Goal: Information Seeking & Learning: Learn about a topic

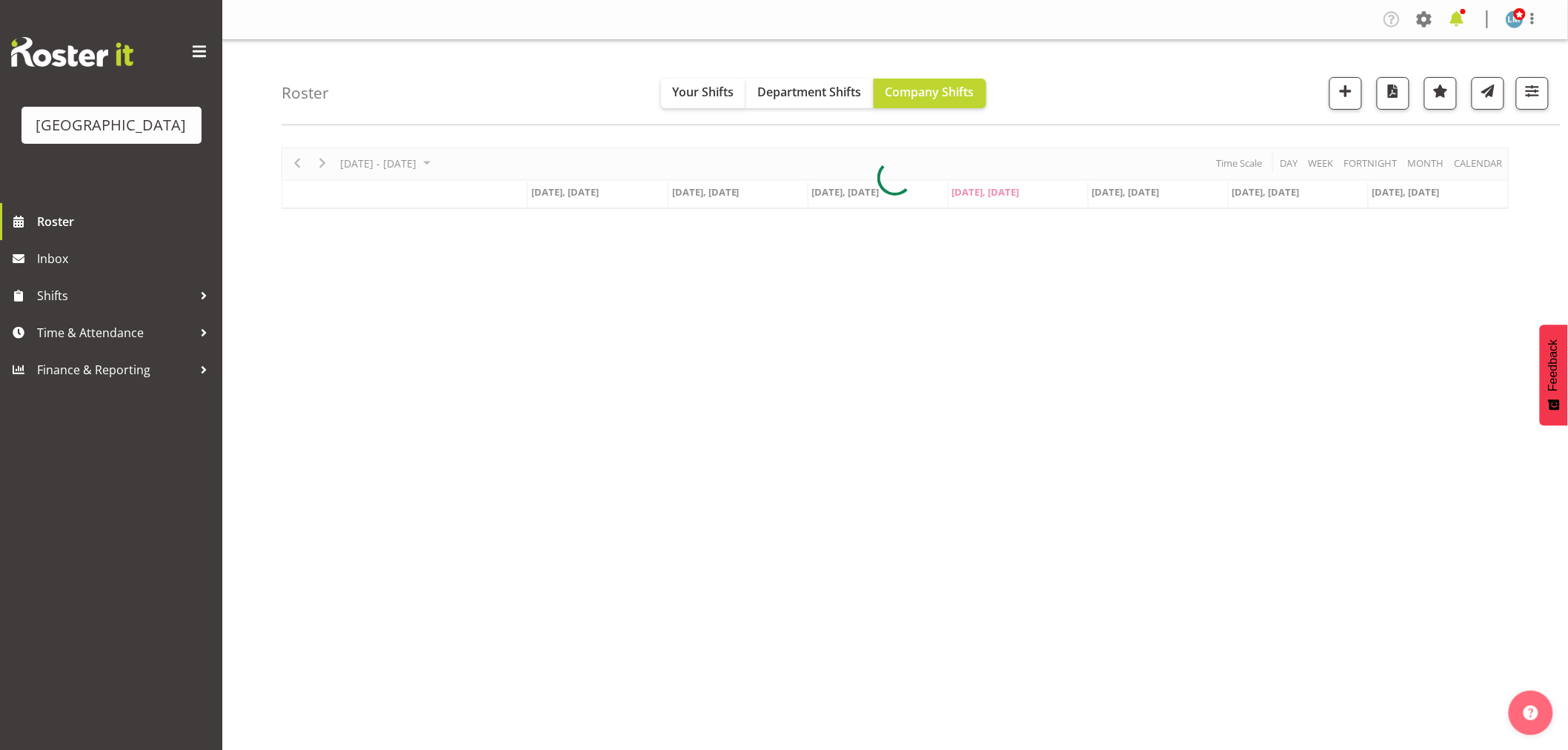
click at [1462, 19] on span at bounding box center [1457, 19] width 24 height 24
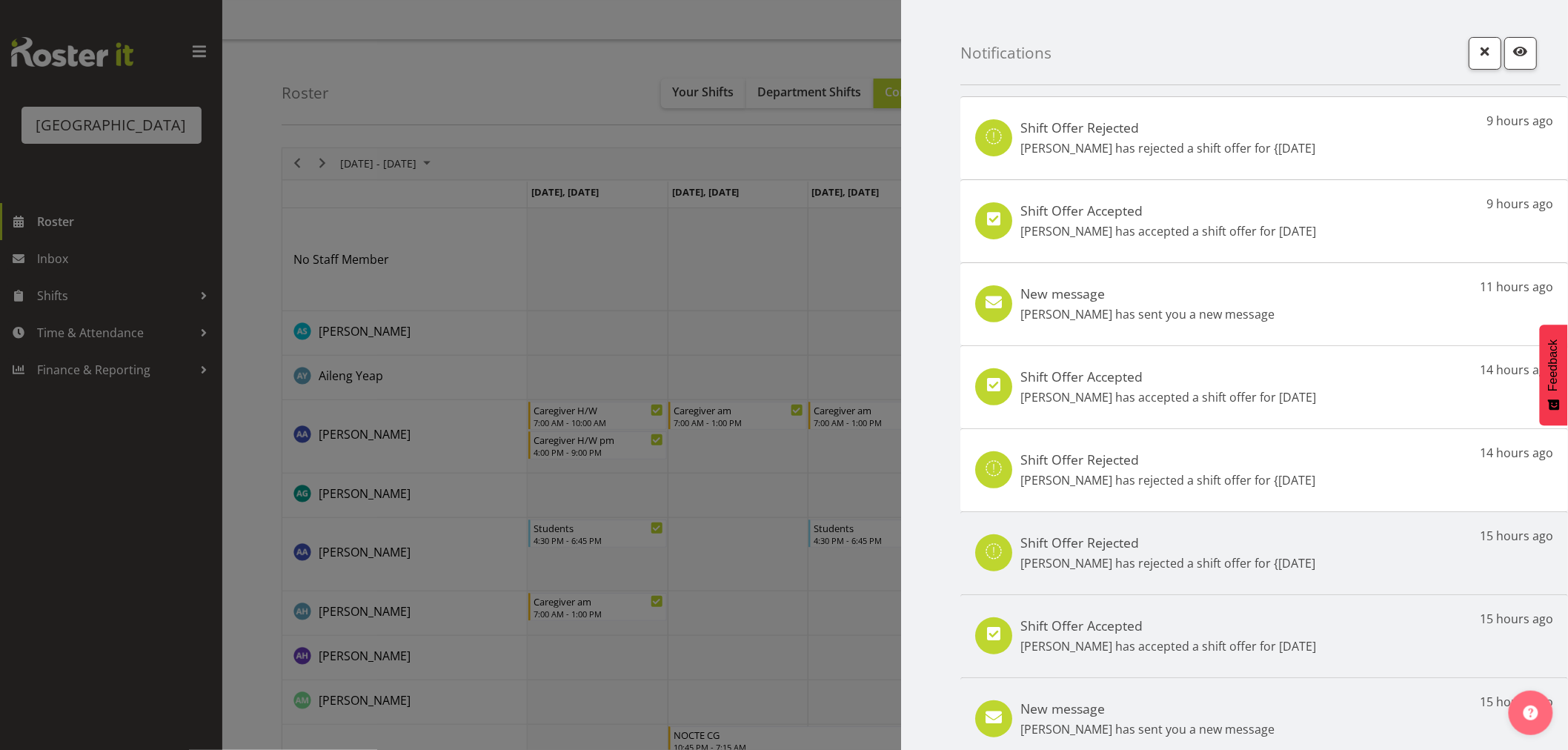
scroll to position [68, 0]
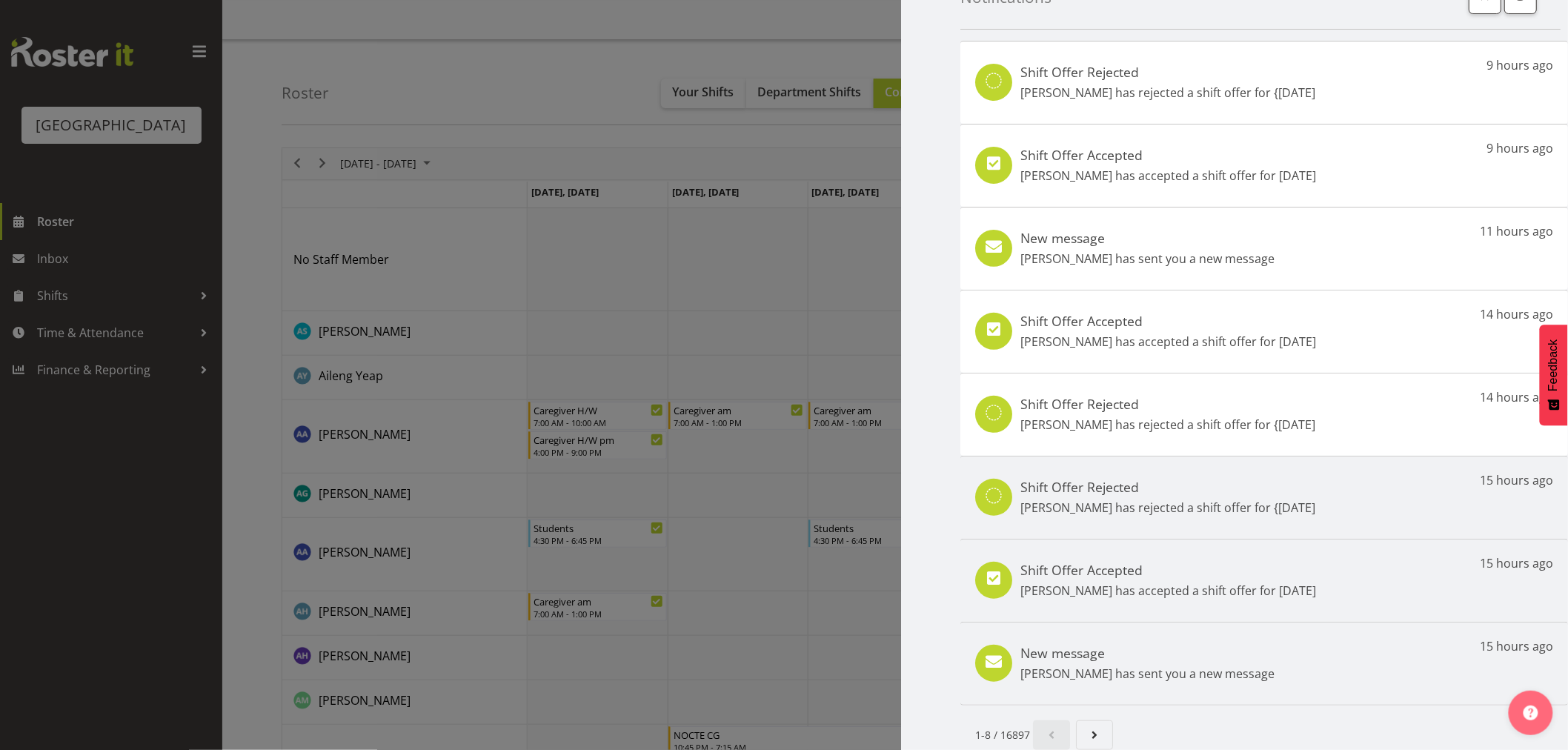
click at [1146, 670] on p "Miriam Jones has sent you a new message" at bounding box center [1147, 673] width 254 height 18
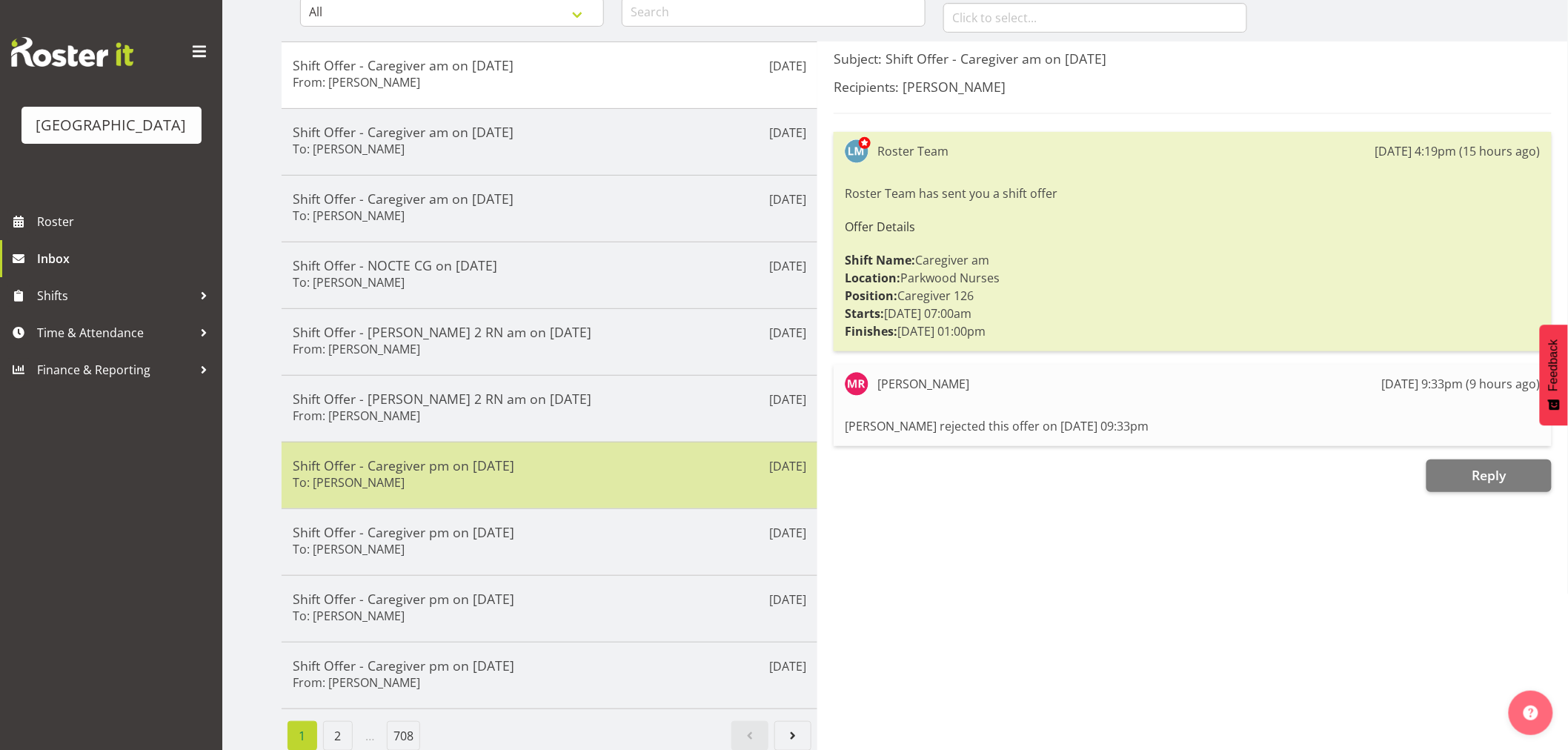
scroll to position [181, 0]
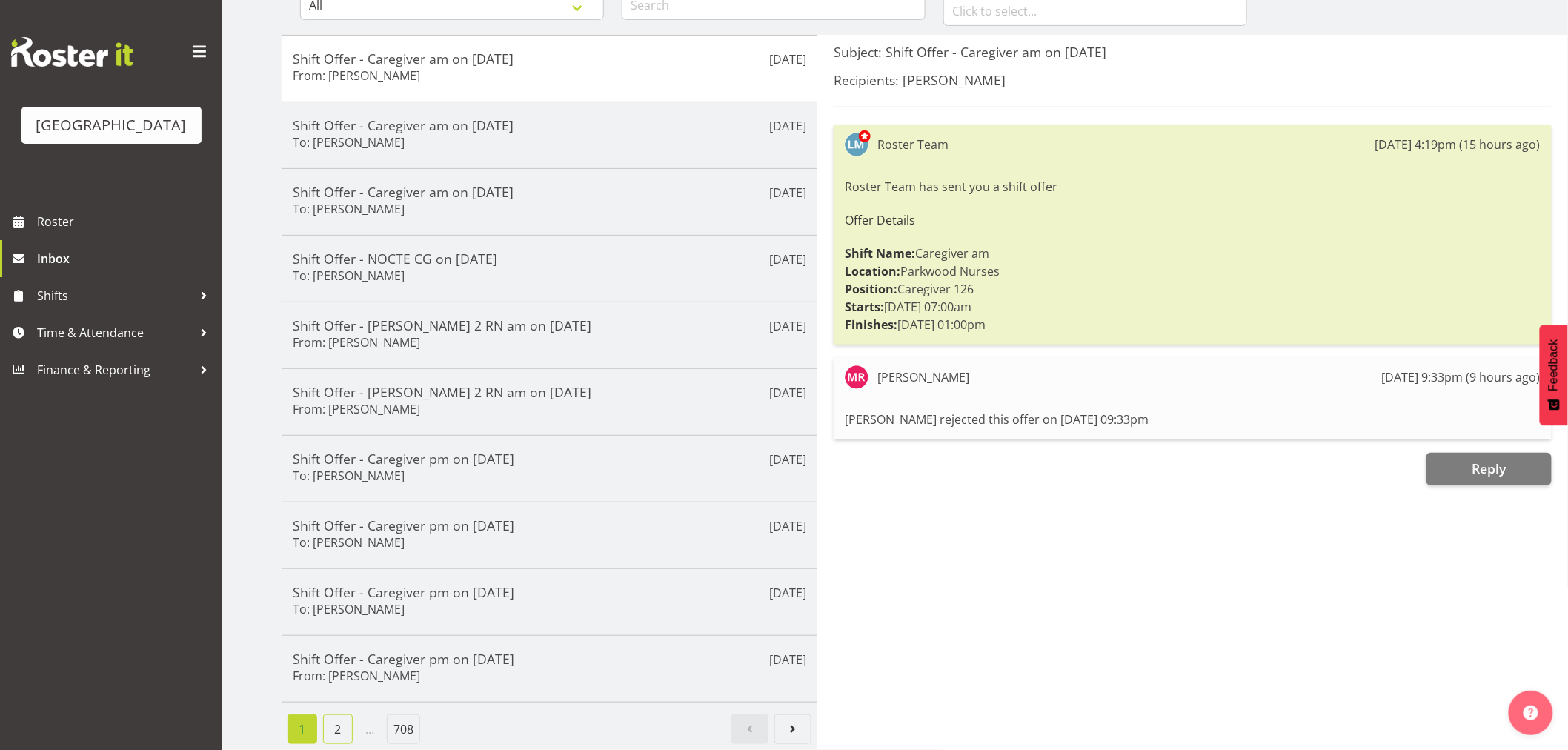
click at [343, 714] on link "2" at bounding box center [338, 729] width 29 height 29
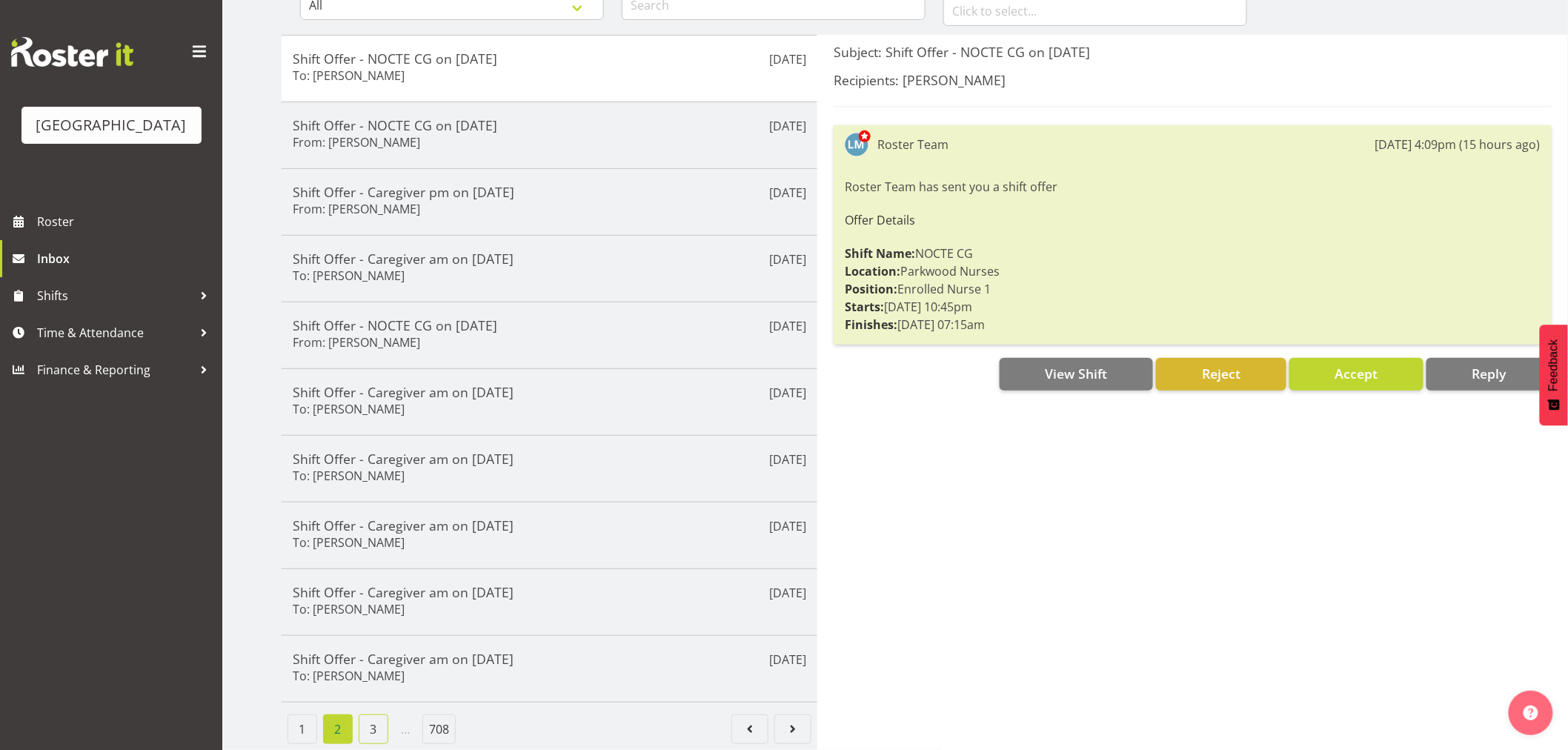
click at [382, 714] on link "3" at bounding box center [373, 729] width 29 height 29
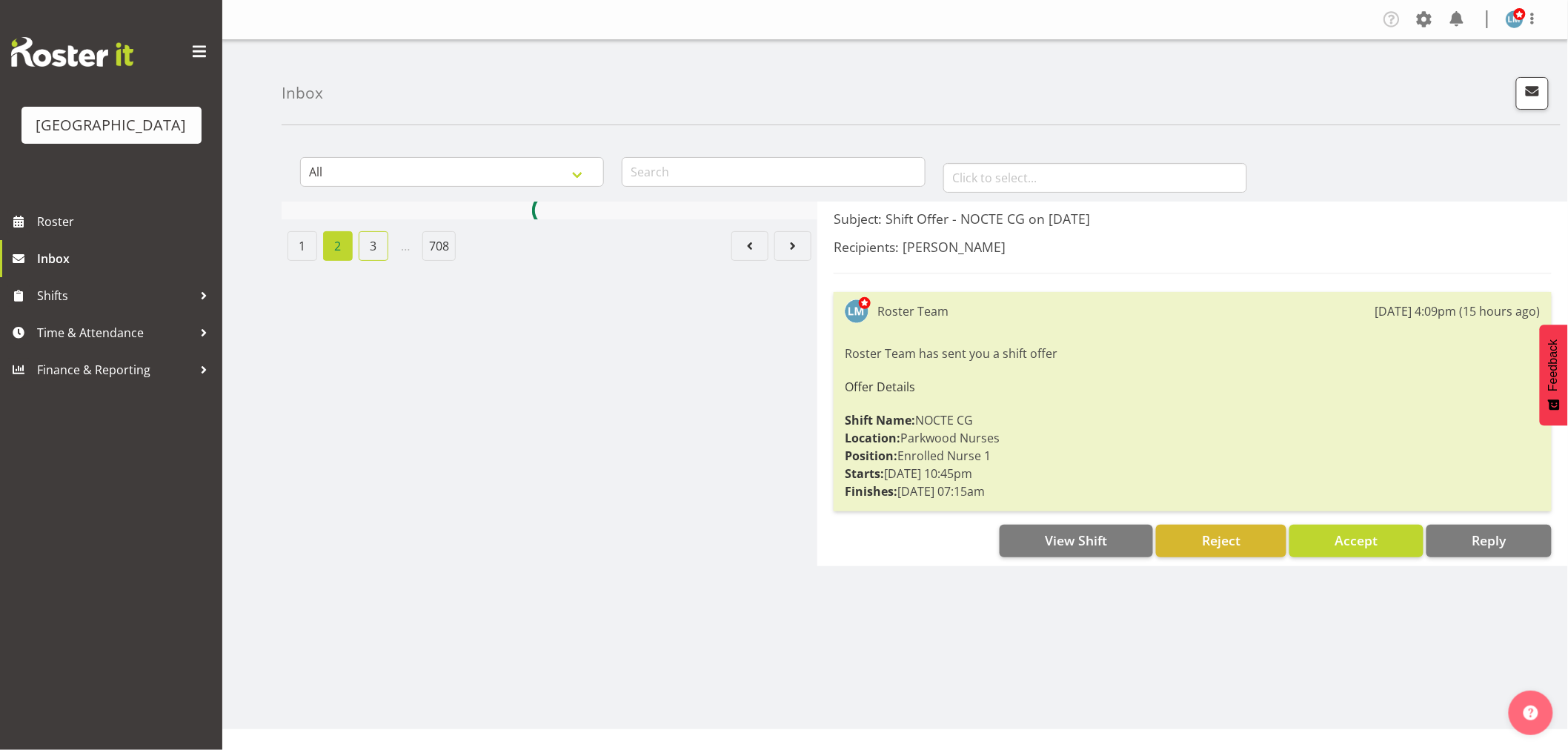
scroll to position [0, 0]
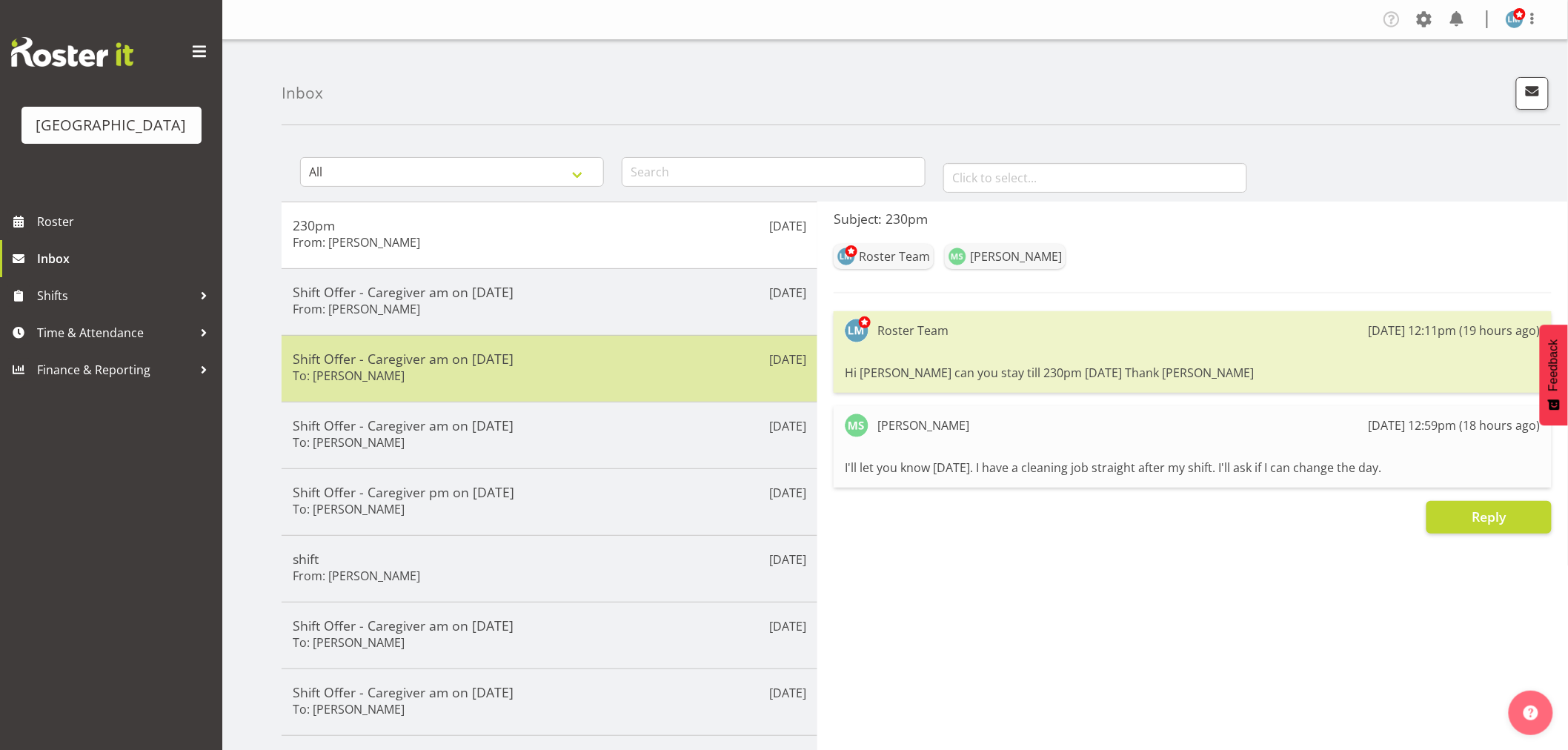
click at [389, 394] on div "[DATE] Shift Offer - Caregiver am on [DATE] To: [PERSON_NAME]" at bounding box center [549, 368] width 536 height 66
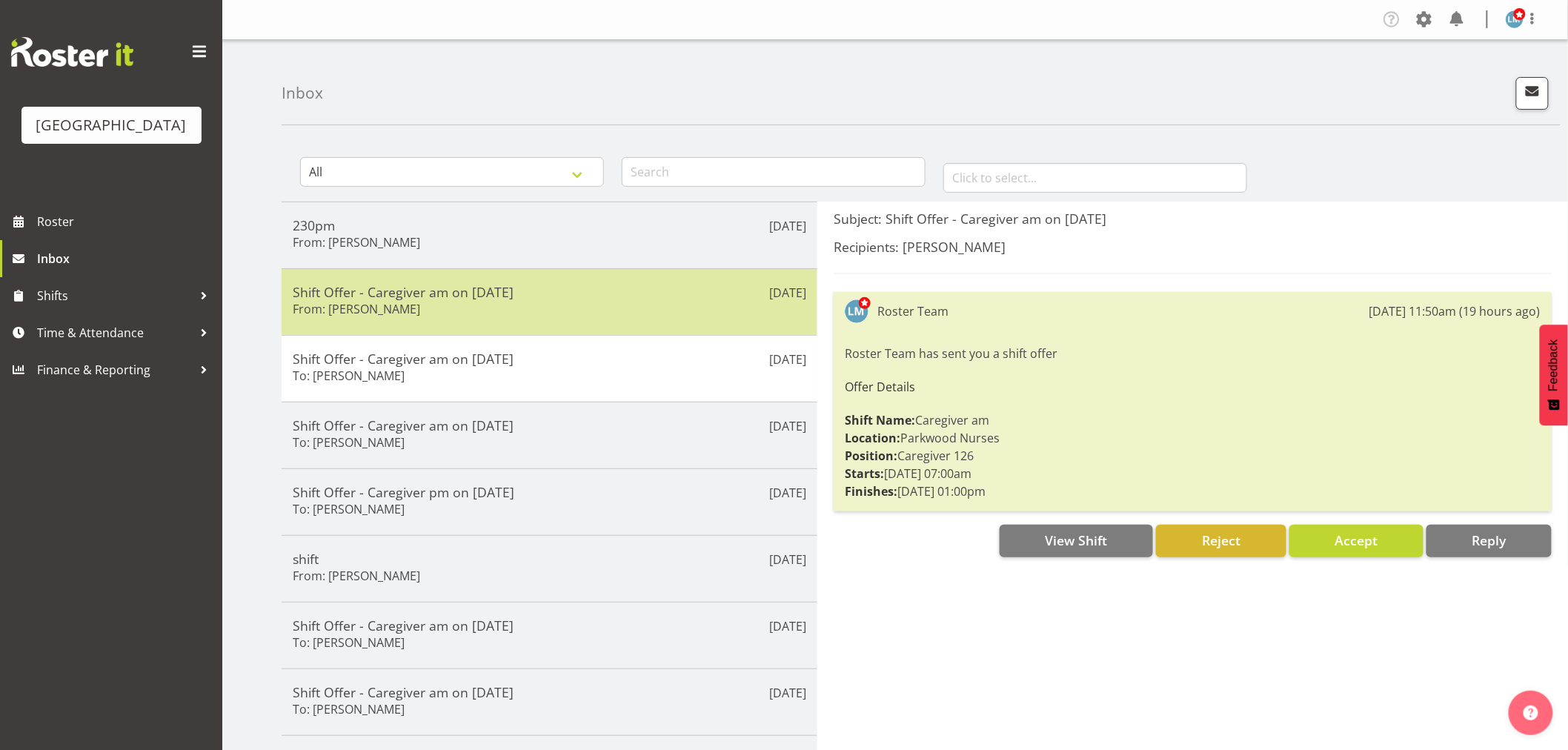
click at [396, 319] on div "Shift Offer - Caregiver am on [DATE] From: [PERSON_NAME]" at bounding box center [550, 302] width 513 height 36
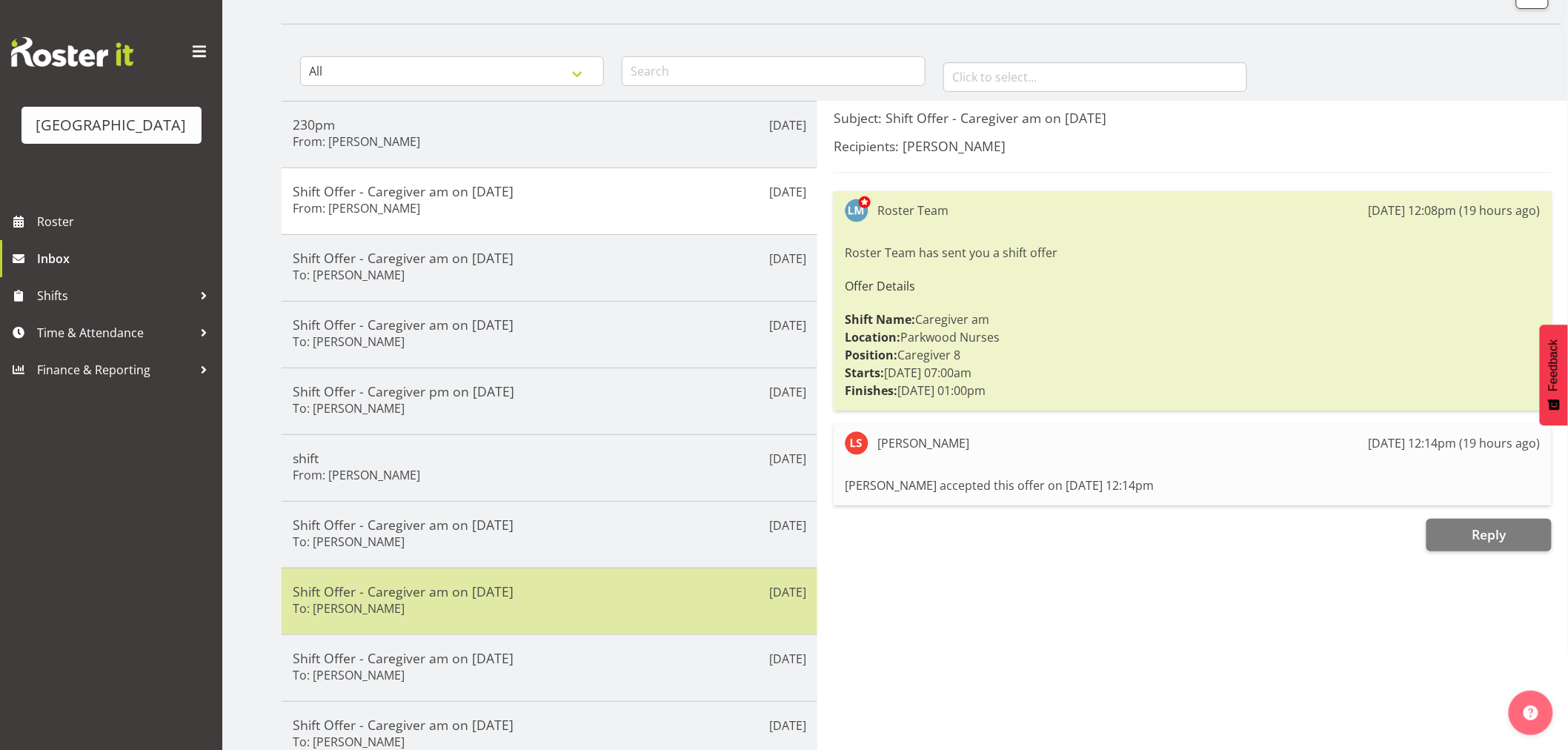
scroll to position [181, 0]
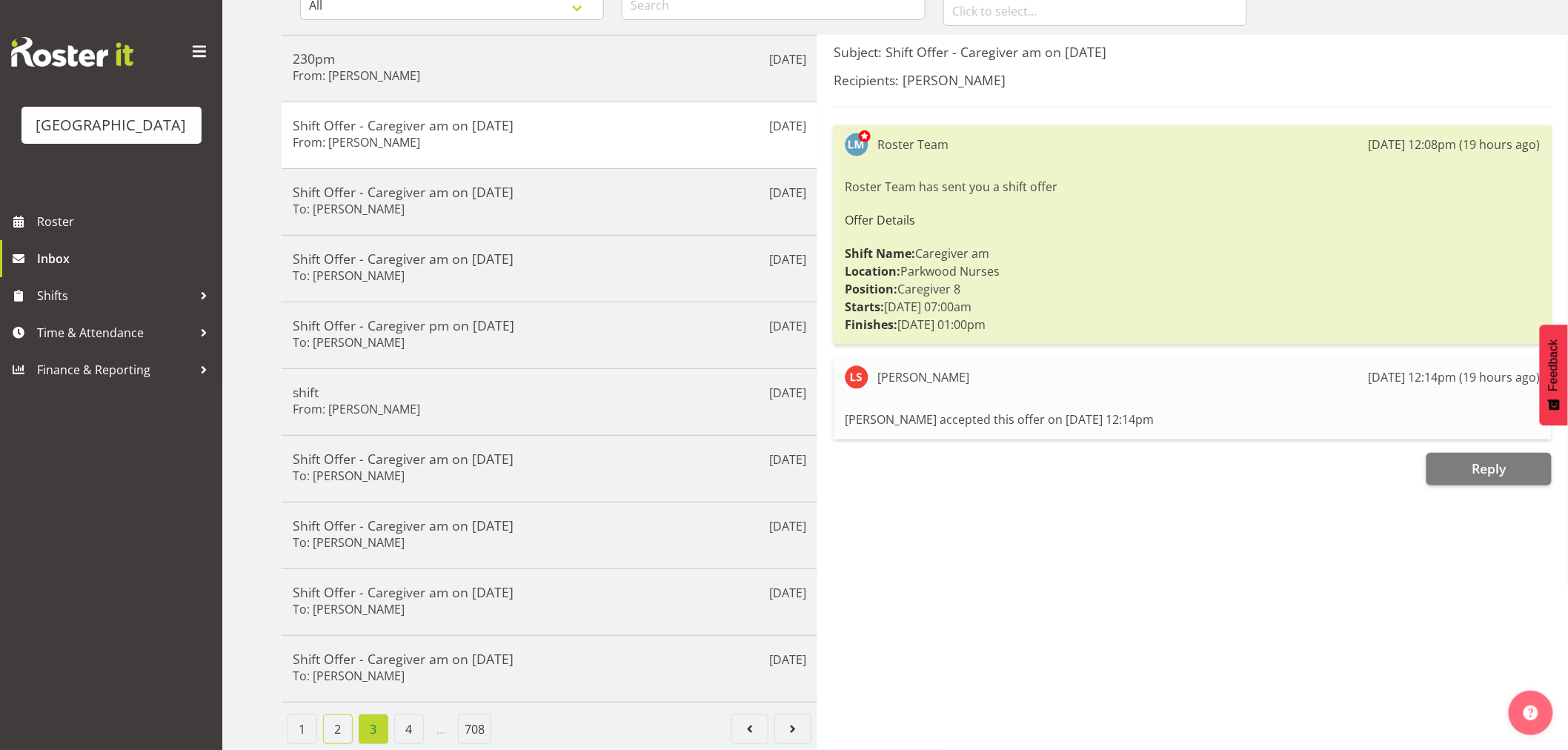
click at [344, 724] on link "2" at bounding box center [338, 729] width 29 height 29
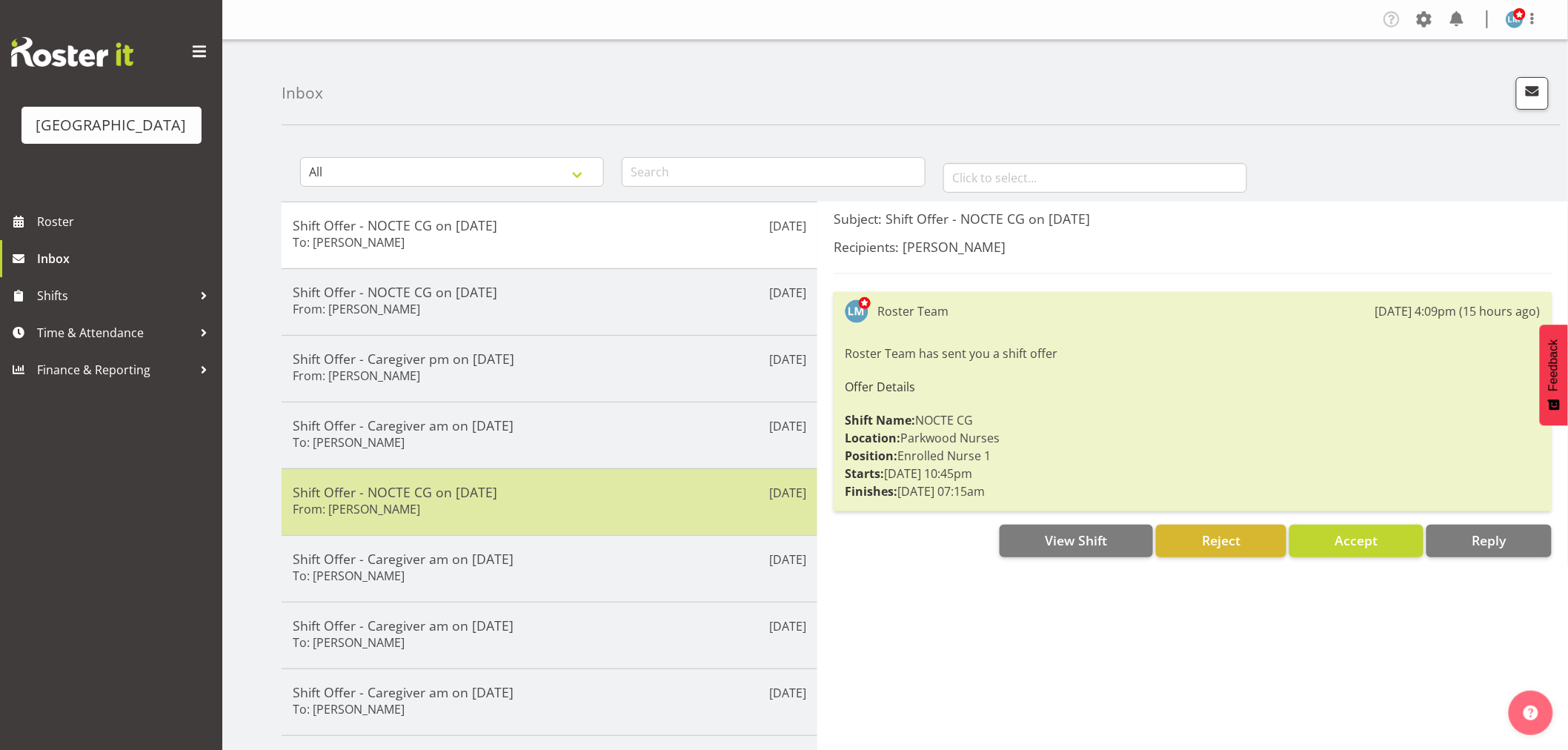
click at [371, 501] on div "Shift Offer - NOCTE CG on [DATE] From: [PERSON_NAME]" at bounding box center [550, 502] width 513 height 36
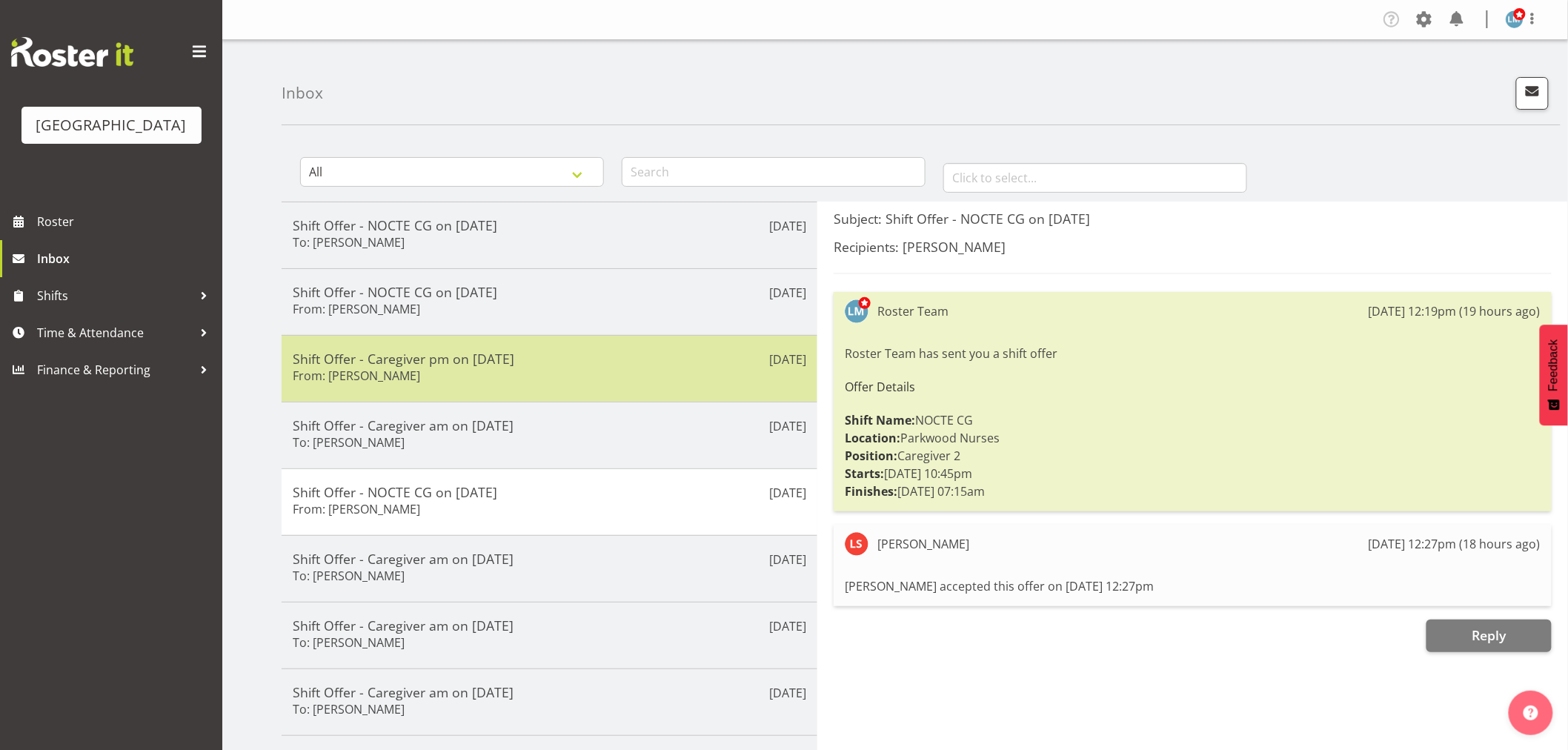
click at [365, 362] on h5 "Shift Offer - Caregiver pm on [DATE]" at bounding box center [550, 358] width 513 height 16
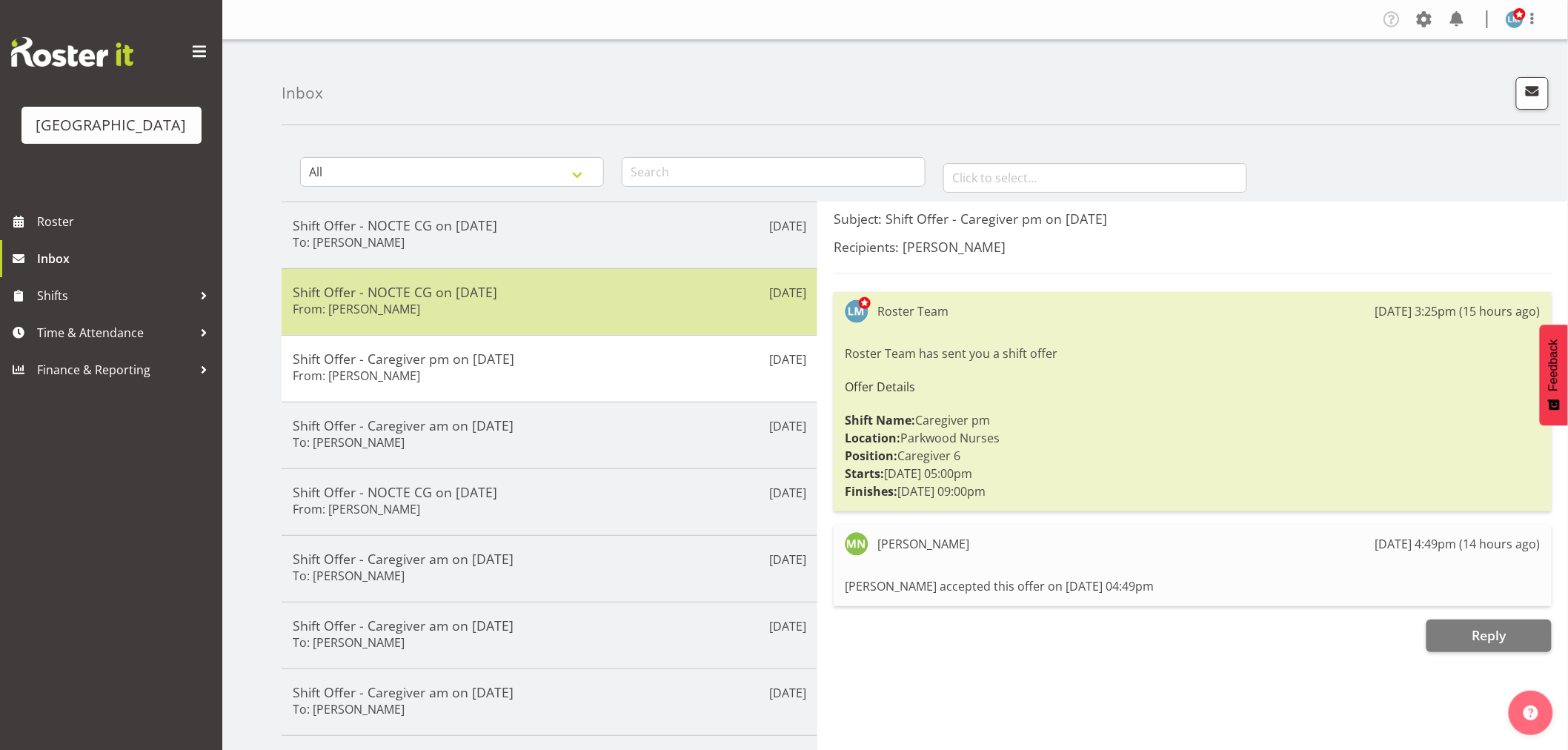
click at [365, 310] on h6 "From: [PERSON_NAME]" at bounding box center [356, 309] width 128 height 15
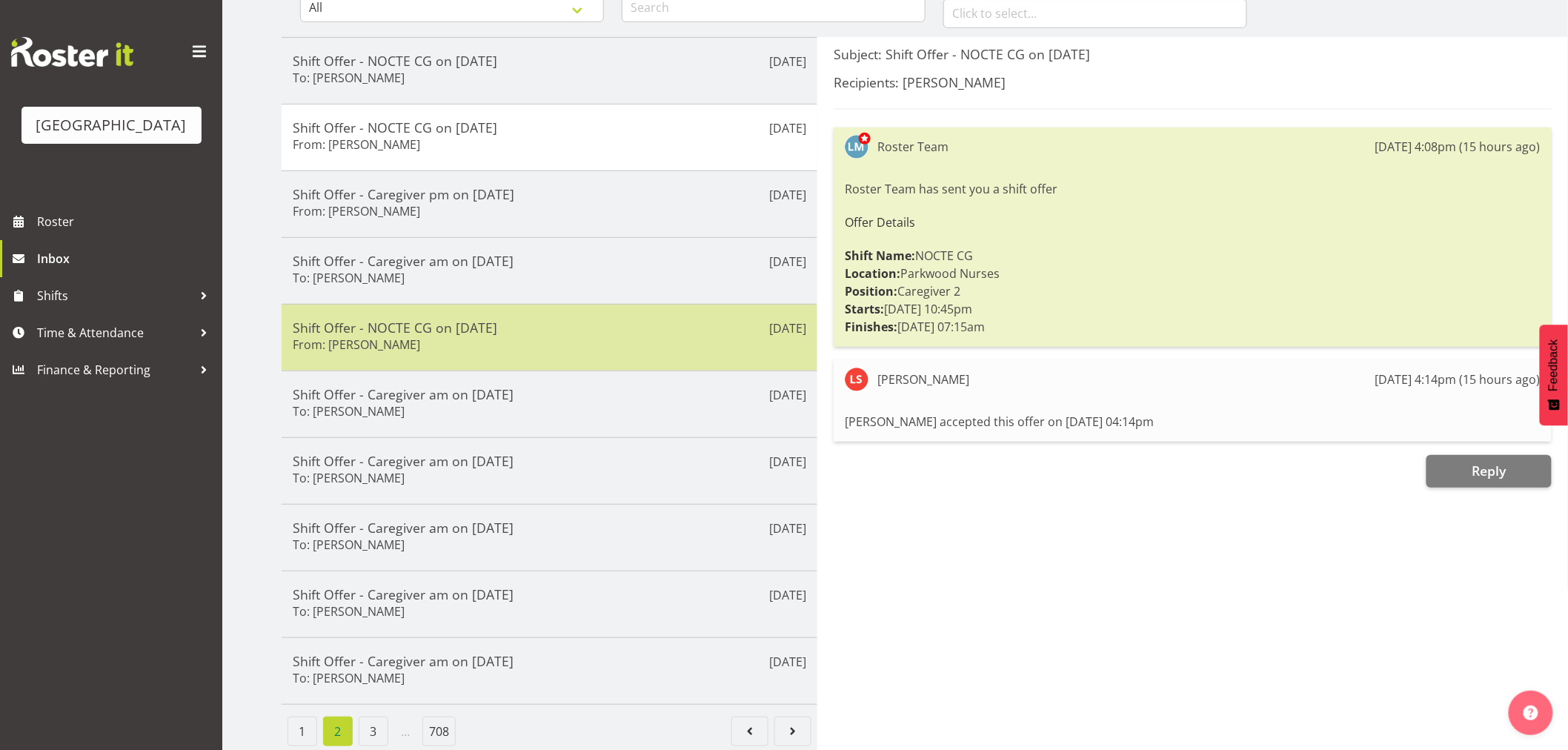
scroll to position [181, 0]
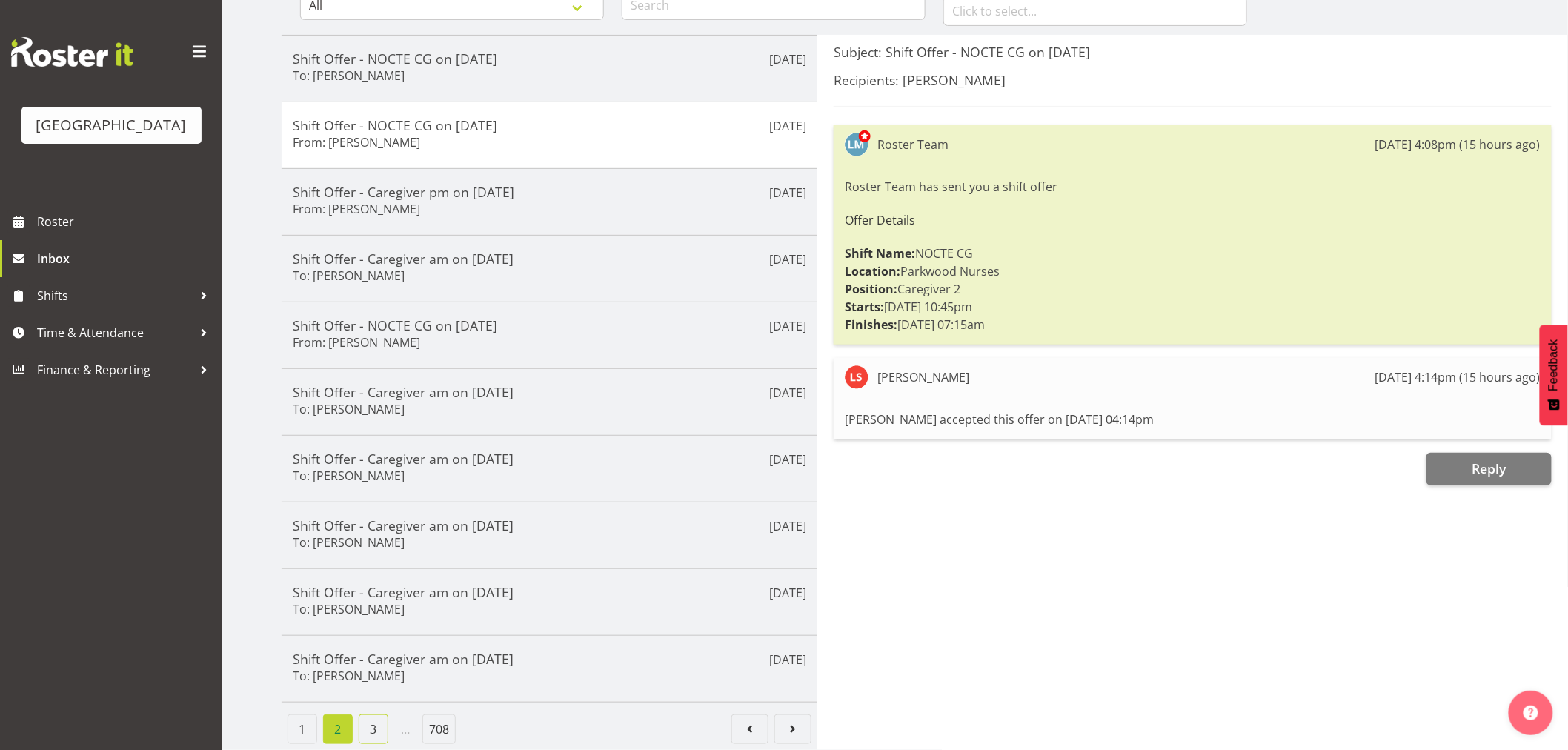
click at [372, 724] on link "3" at bounding box center [373, 729] width 29 height 29
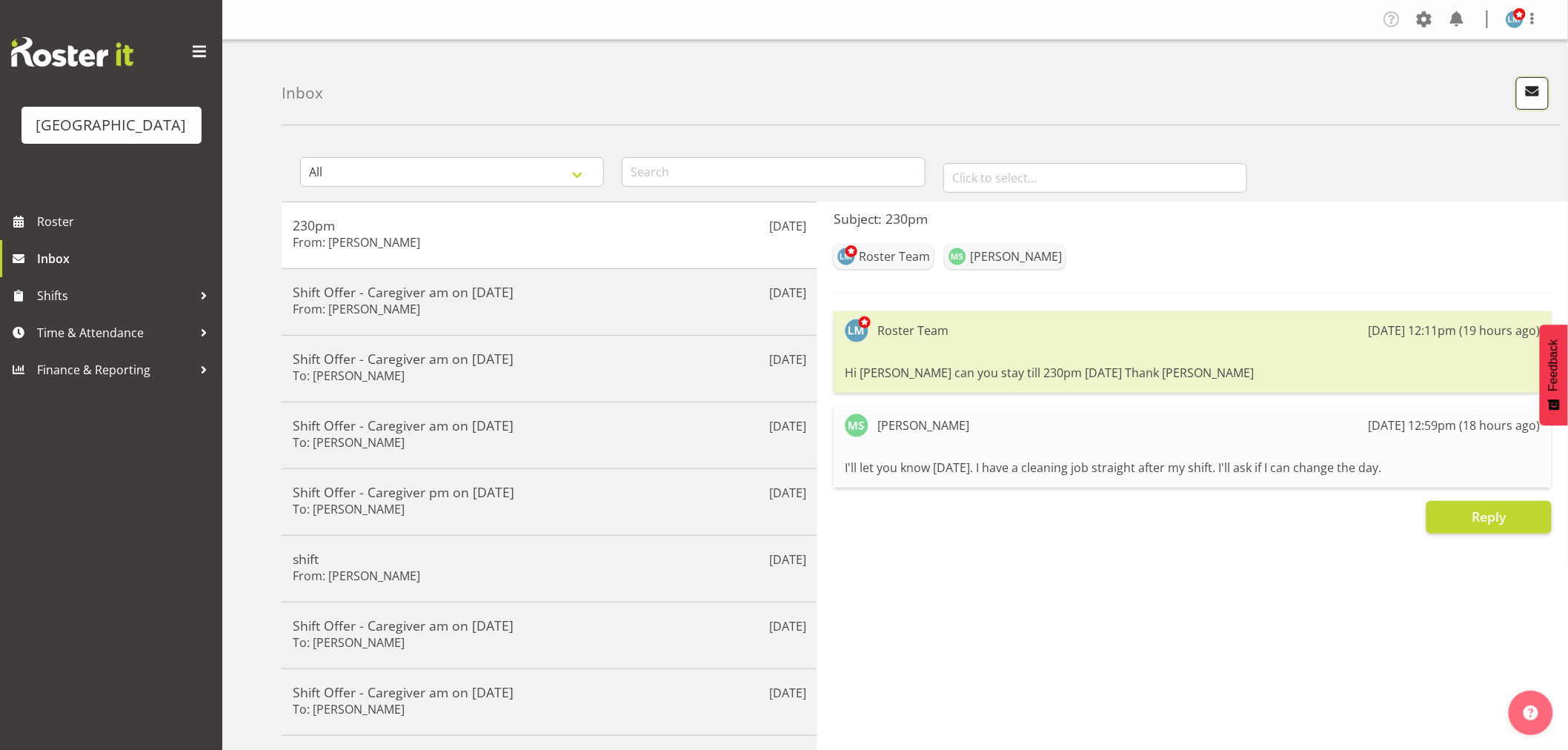
click at [1530, 97] on span "button" at bounding box center [1532, 90] width 19 height 19
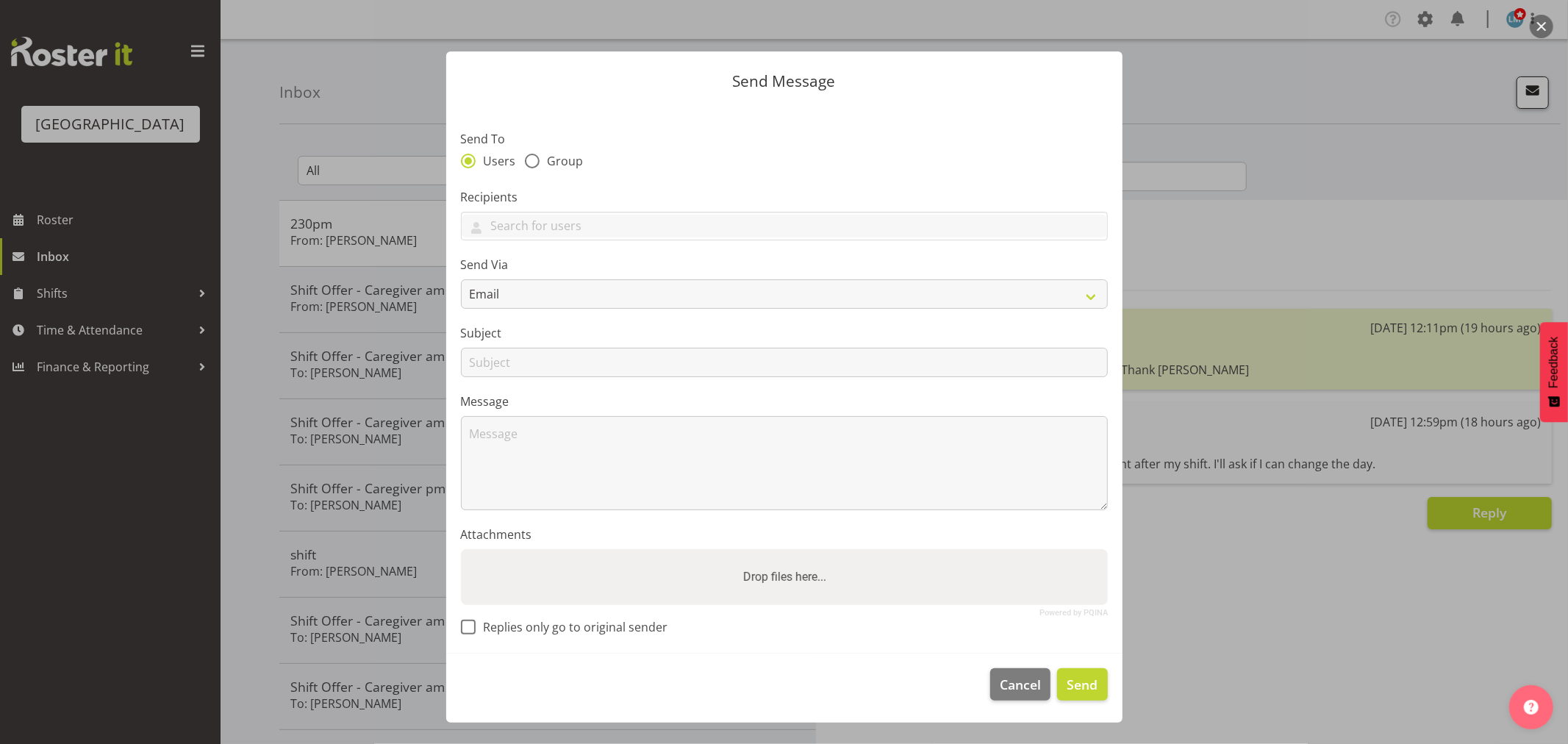
click at [1517, 96] on div at bounding box center [784, 372] width 1568 height 744
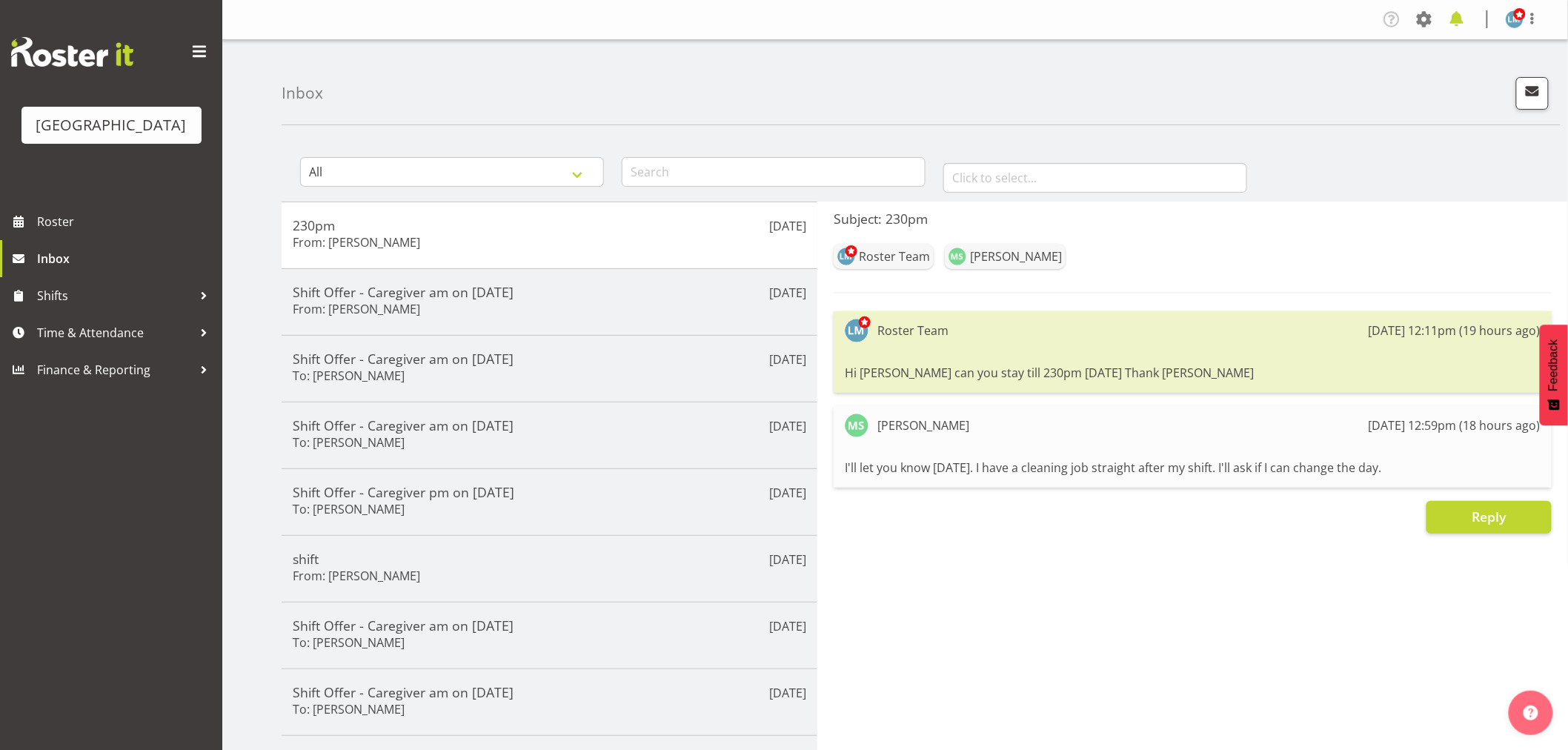
click at [1457, 12] on span at bounding box center [1457, 19] width 24 height 24
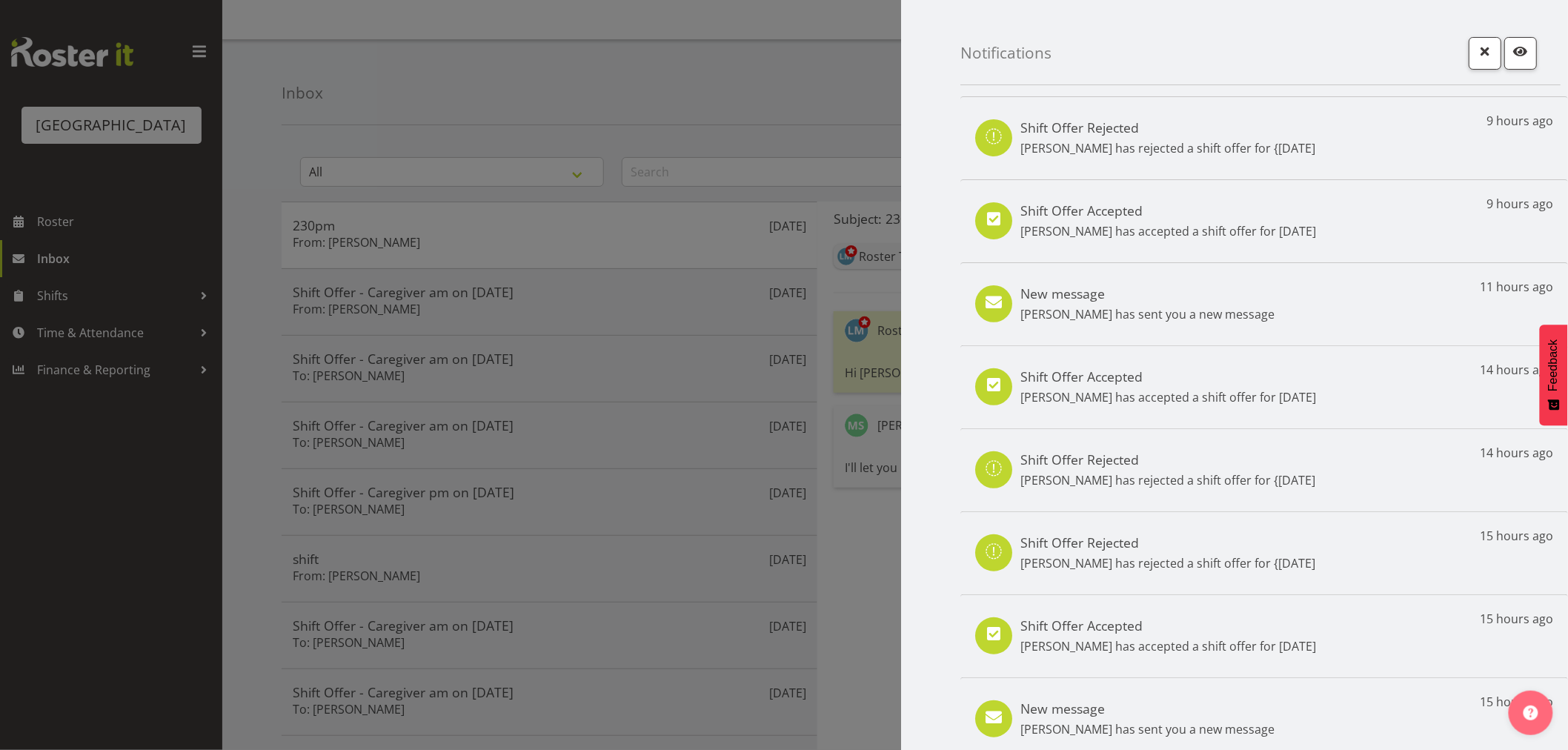
click at [1165, 301] on h5 "New message" at bounding box center [1147, 293] width 254 height 16
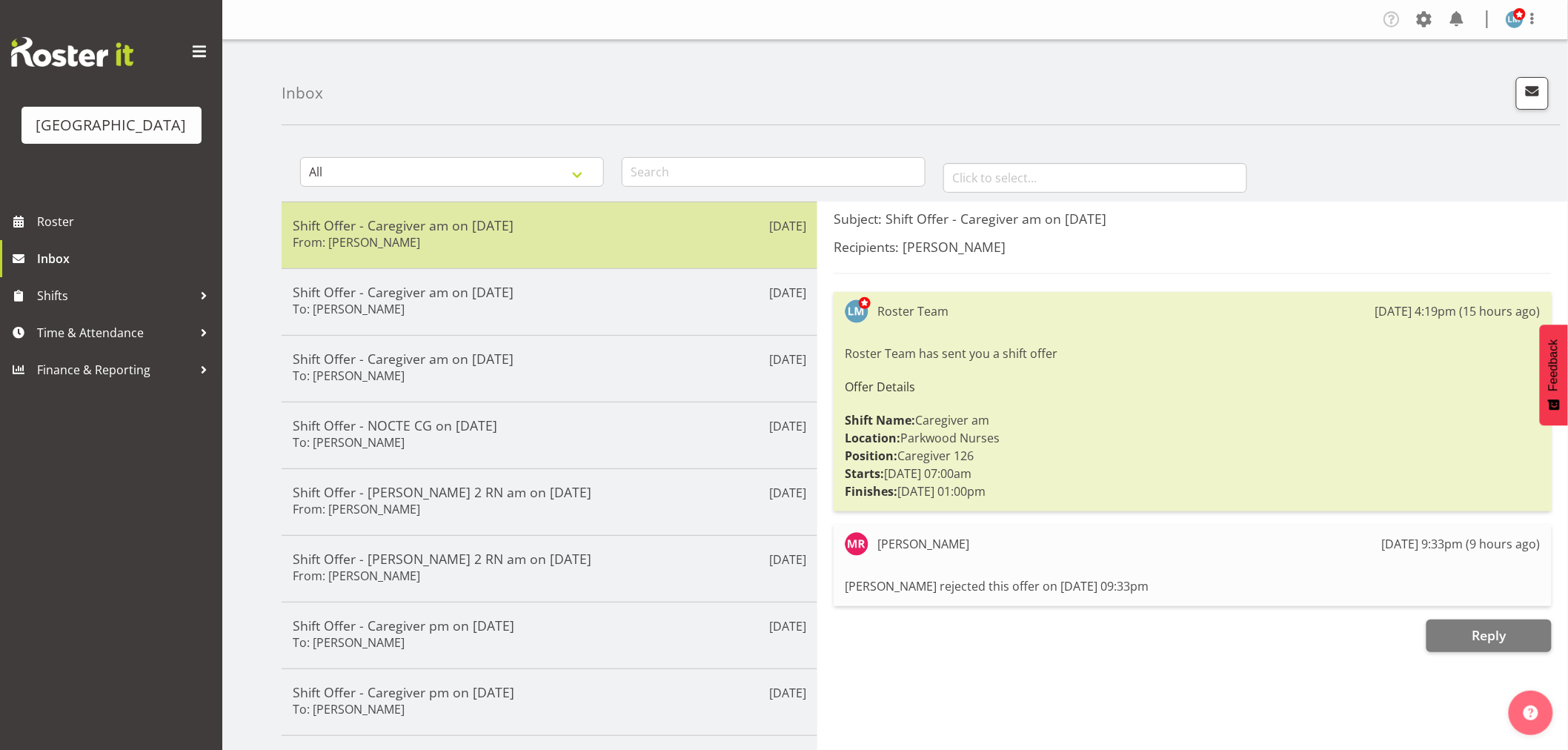
click at [653, 244] on div "Shift Offer - Caregiver am on 22/09/25 From: Mai Reglos" at bounding box center [550, 235] width 513 height 36
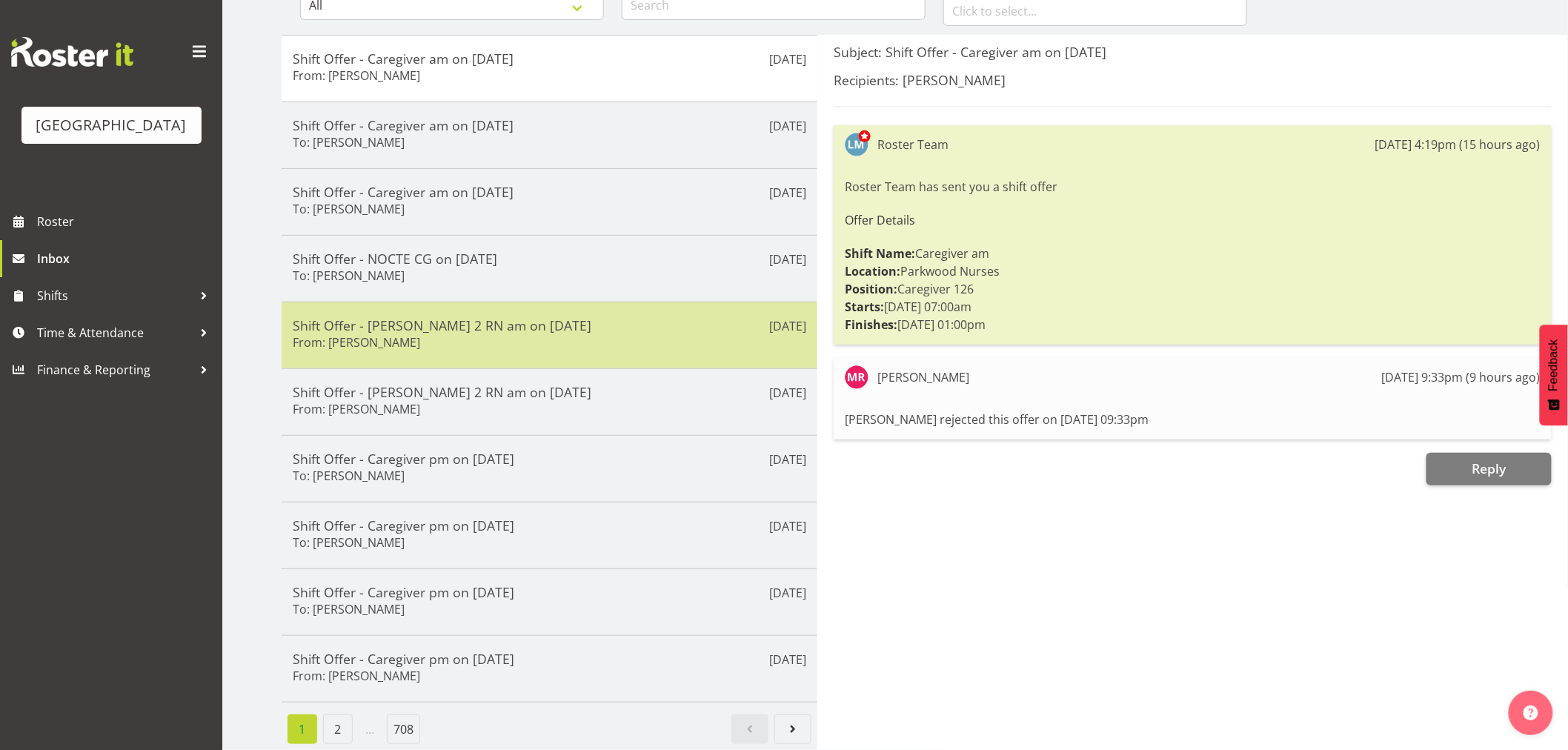
scroll to position [181, 0]
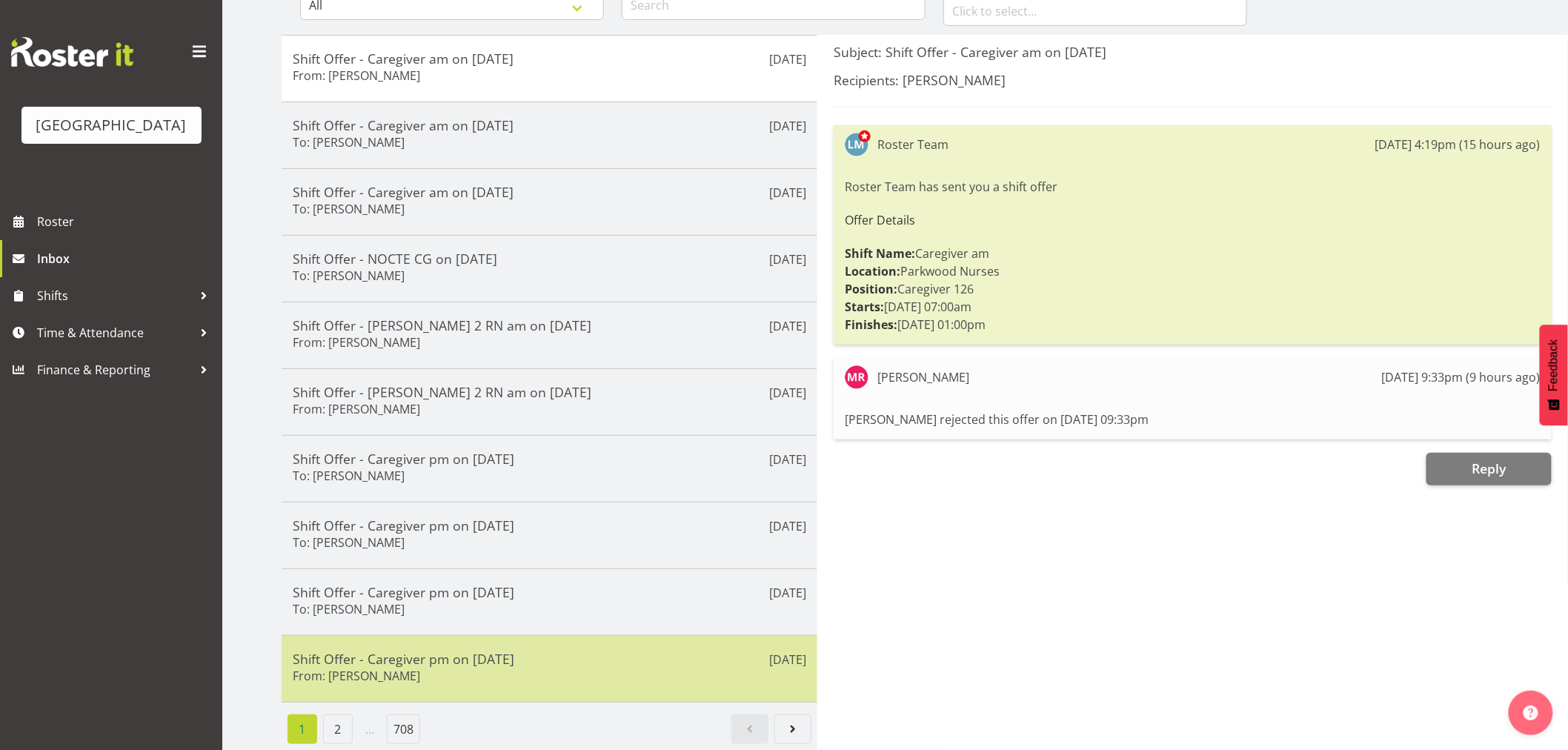
click at [434, 677] on div "Sep 10th Shift Offer - Caregiver pm on 05/10/25 From: Mai Reglos" at bounding box center [549, 669] width 536 height 67
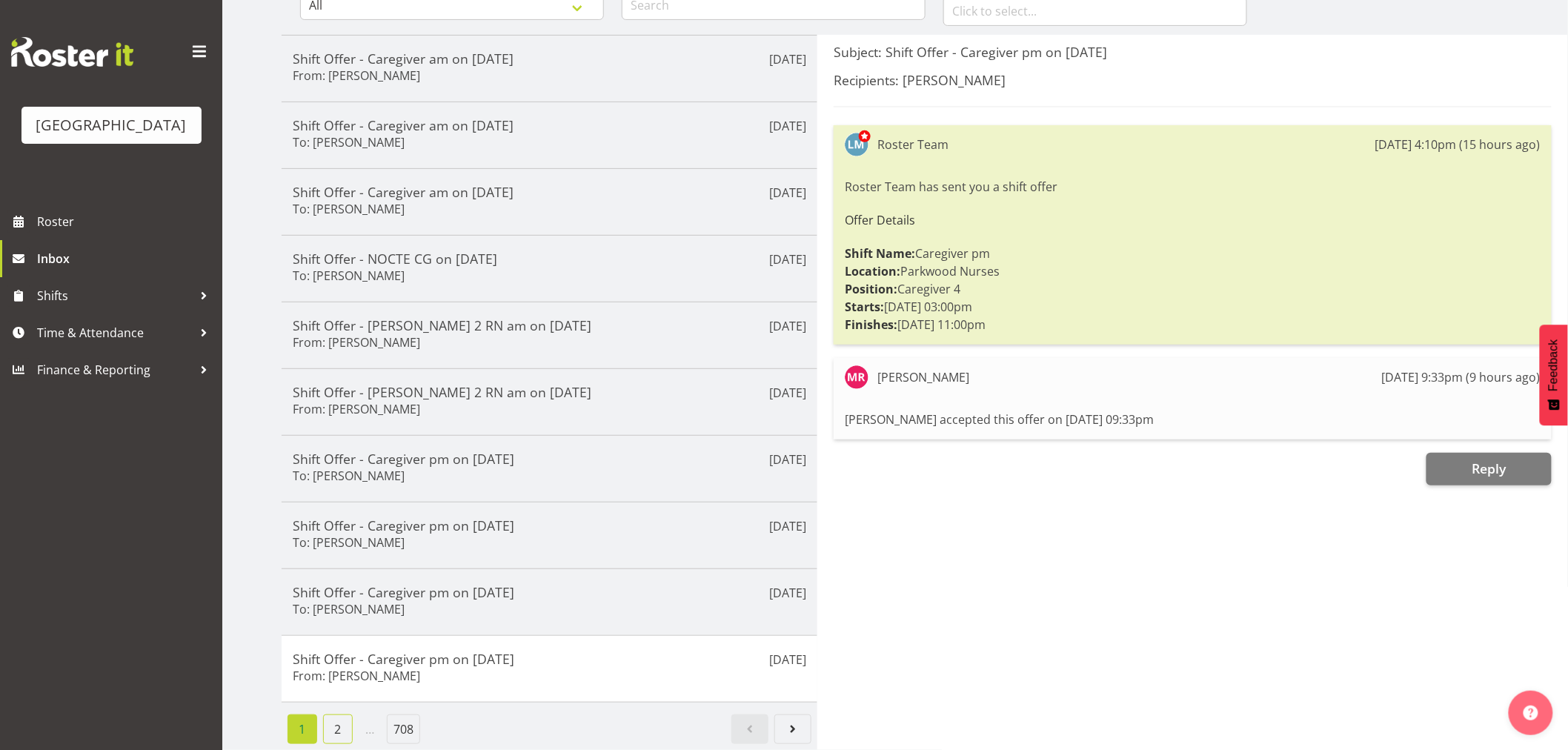
click at [332, 717] on link "2" at bounding box center [338, 729] width 29 height 29
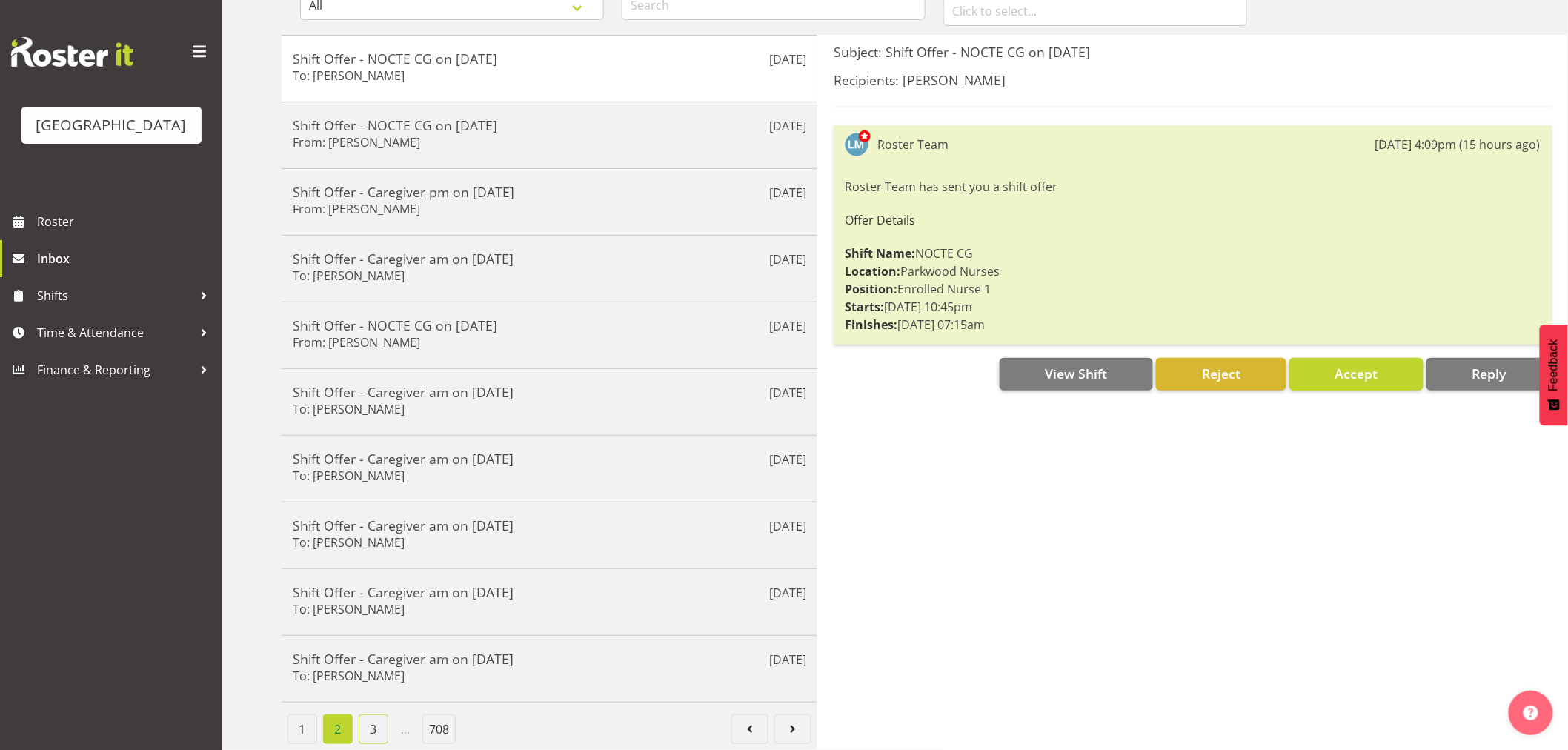
click at [371, 714] on link "3" at bounding box center [373, 729] width 29 height 29
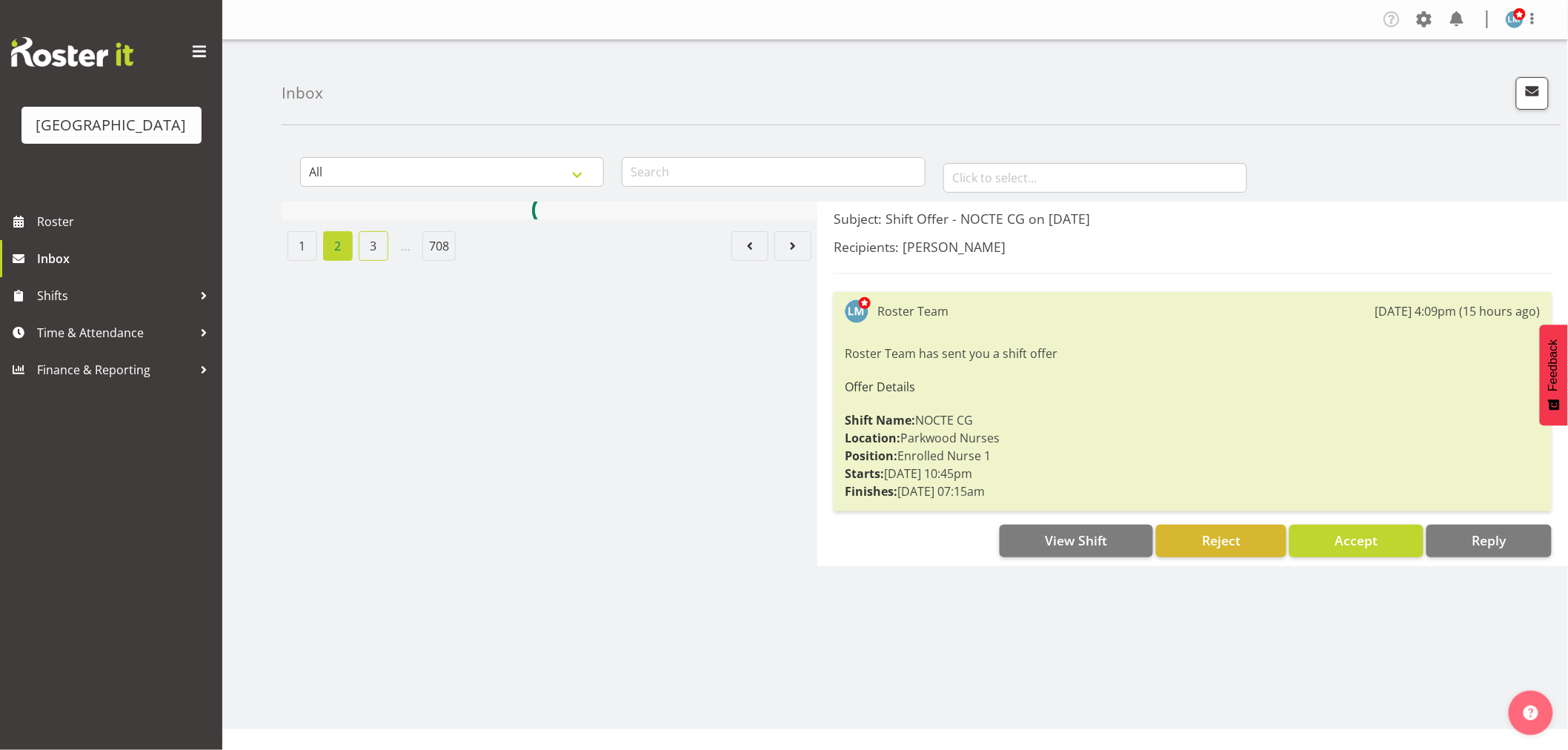
scroll to position [0, 0]
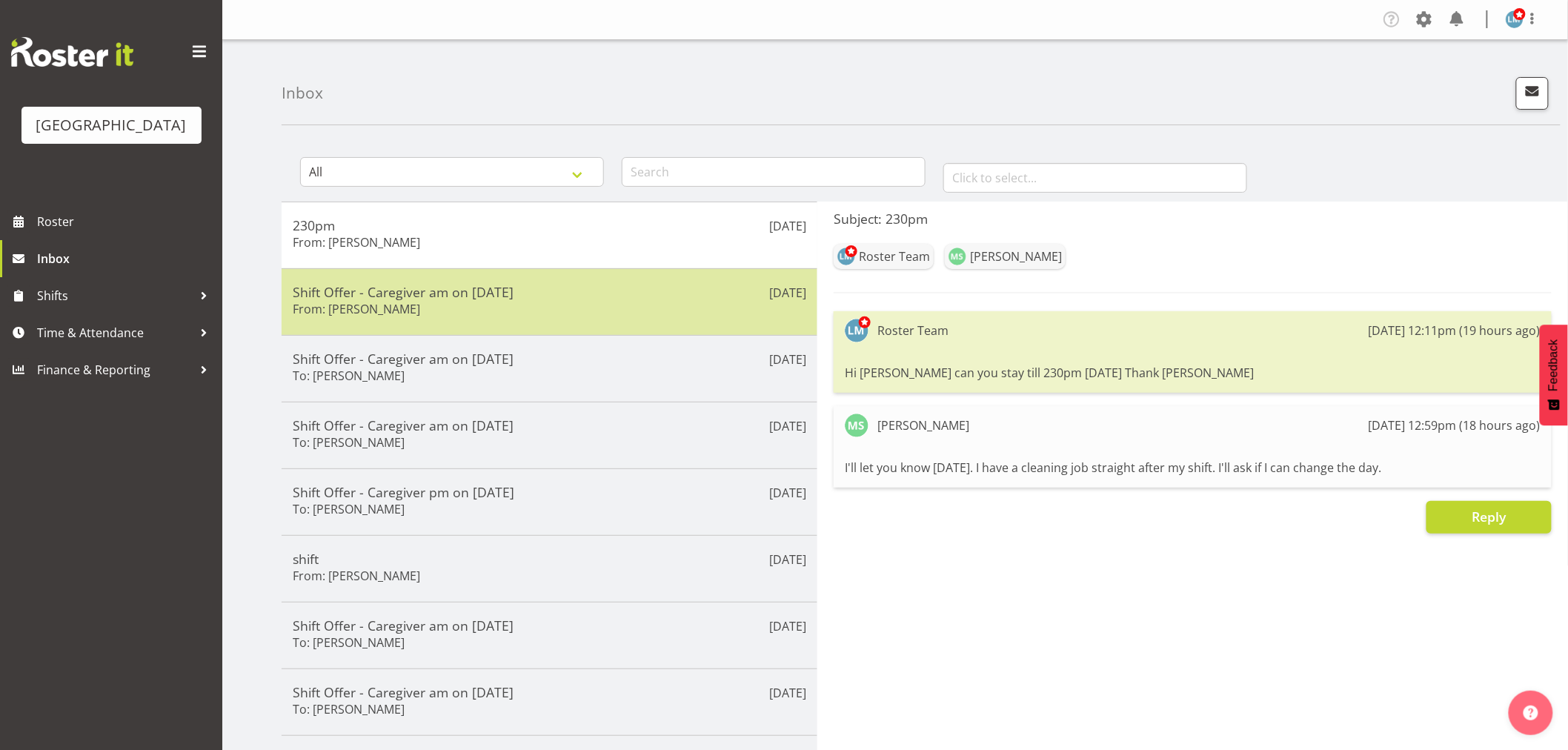
click at [509, 300] on div "Shift Offer - Caregiver am on 15/09/25 From: Linda Shearman" at bounding box center [550, 302] width 513 height 36
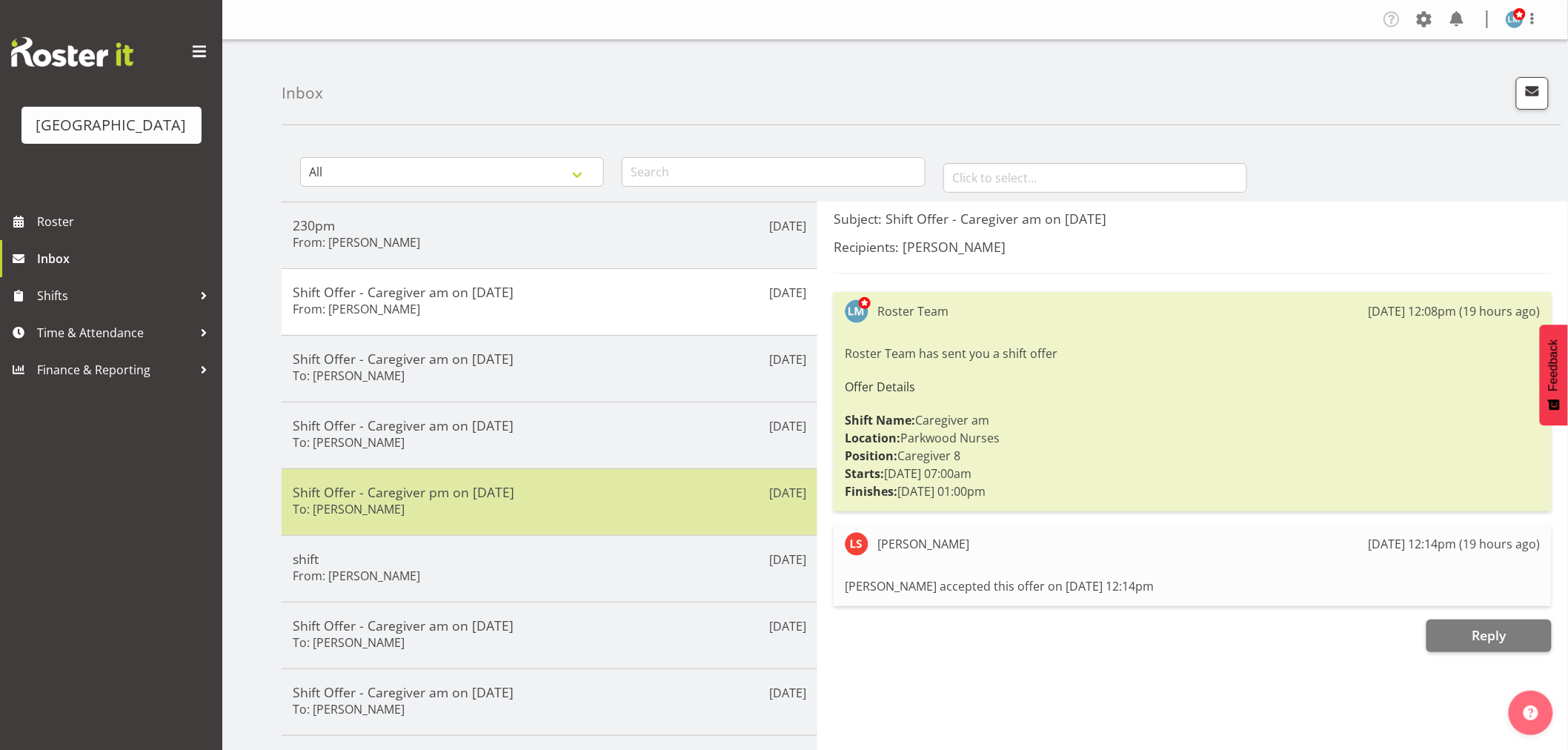
click at [484, 514] on div "Shift Offer - Caregiver pm on 17/09/25 To: Miriam Jones" at bounding box center [550, 502] width 513 height 36
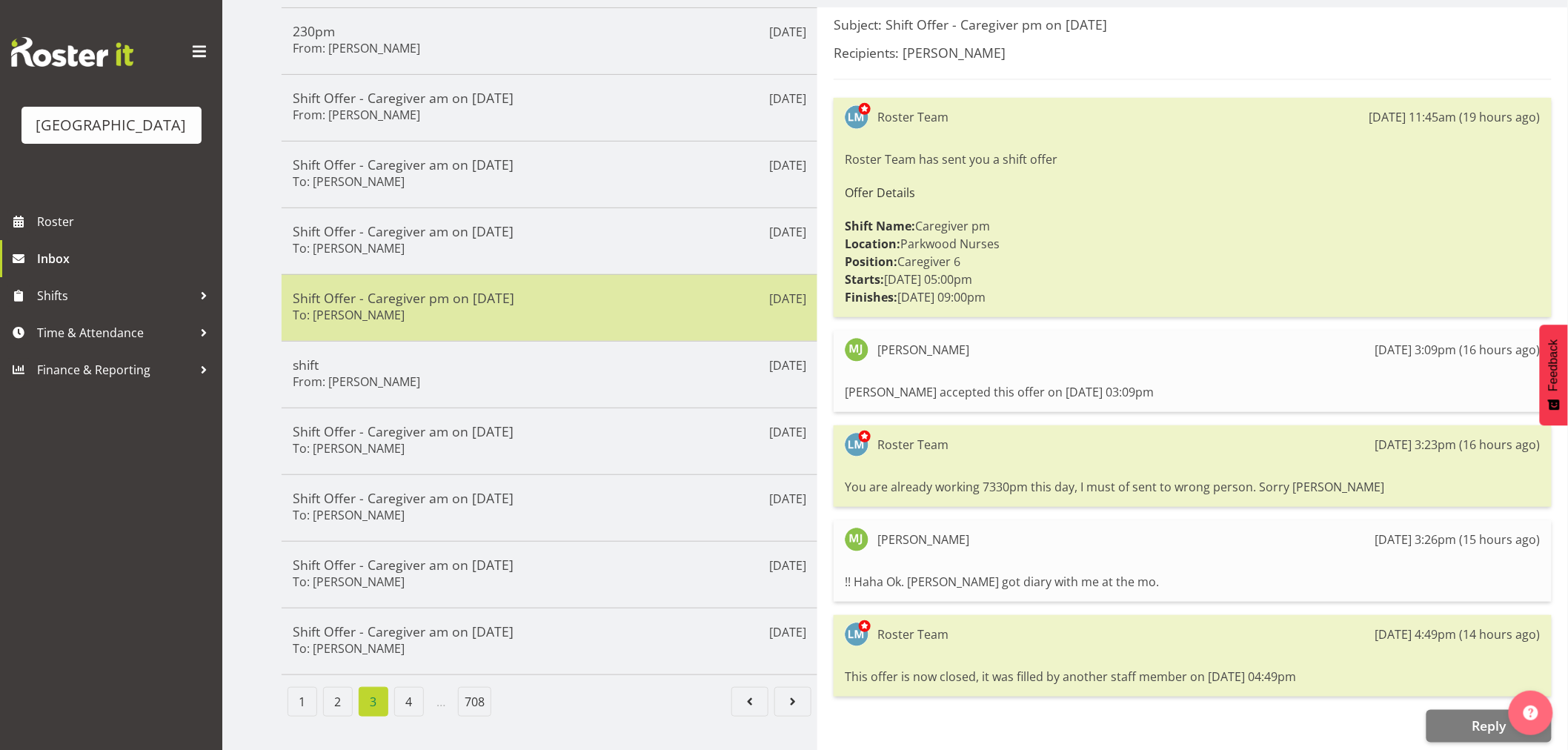
scroll to position [207, 0]
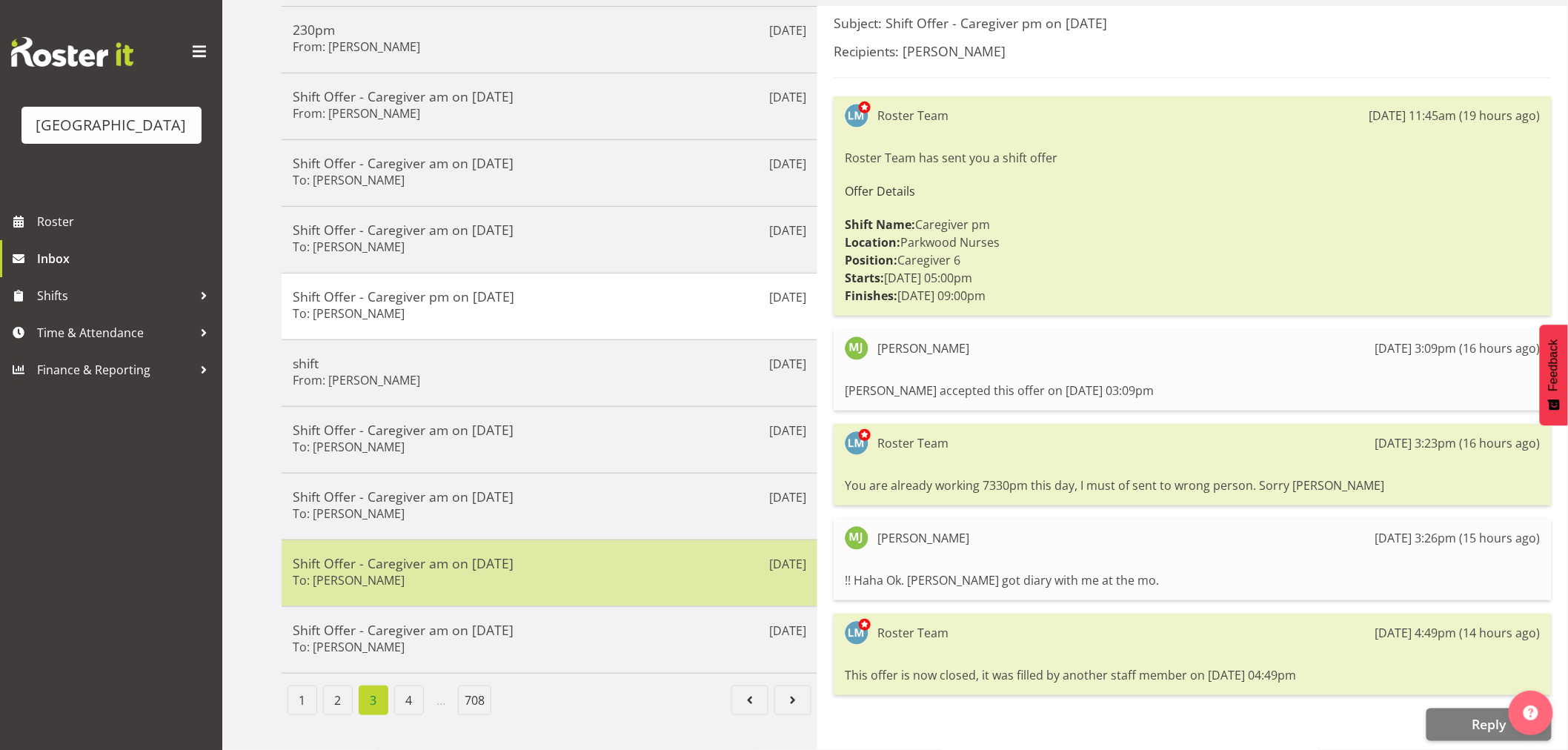
click at [493, 573] on div "Shift Offer - Caregiver am on 13/09/25 To: Bailey Potter" at bounding box center [550, 573] width 513 height 36
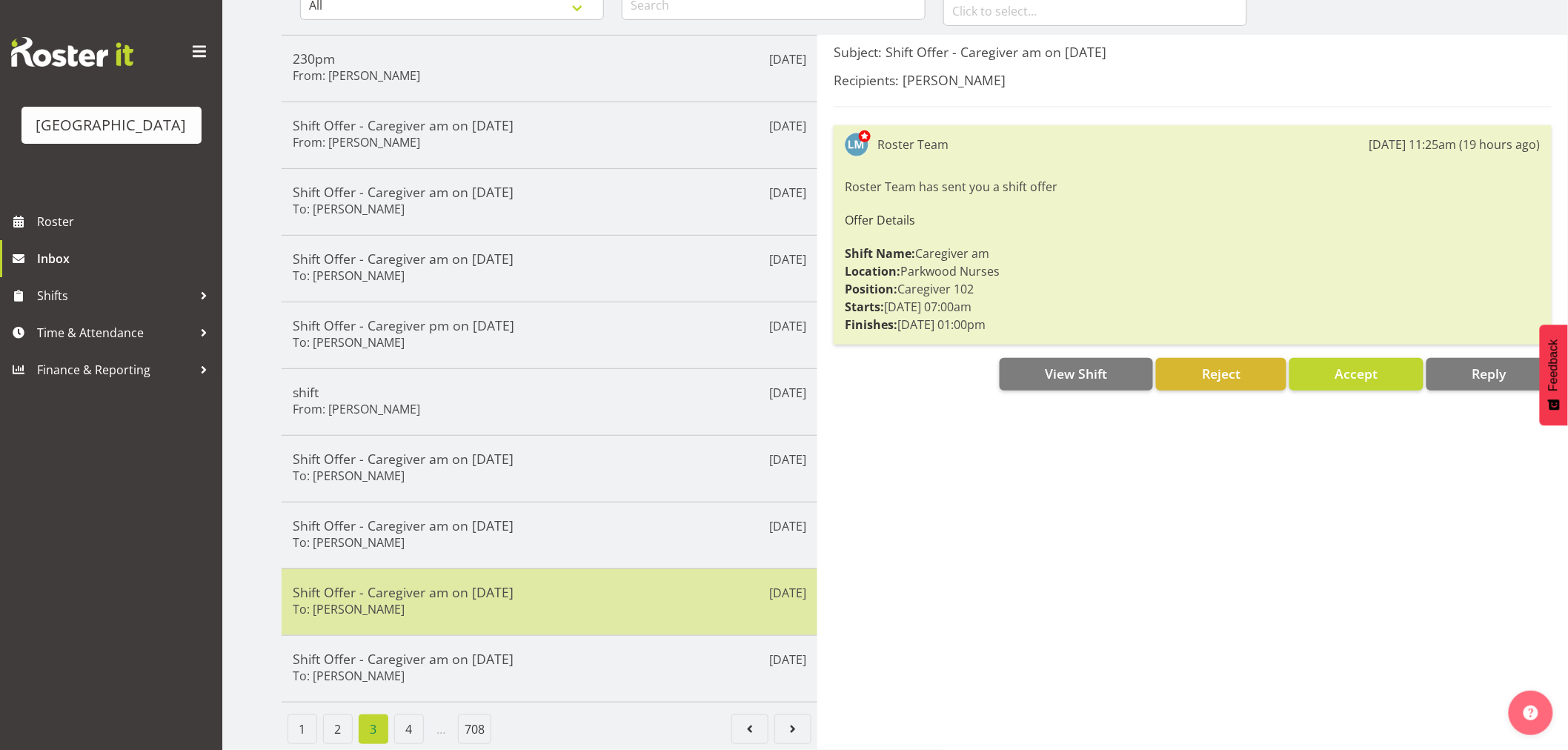
scroll to position [181, 0]
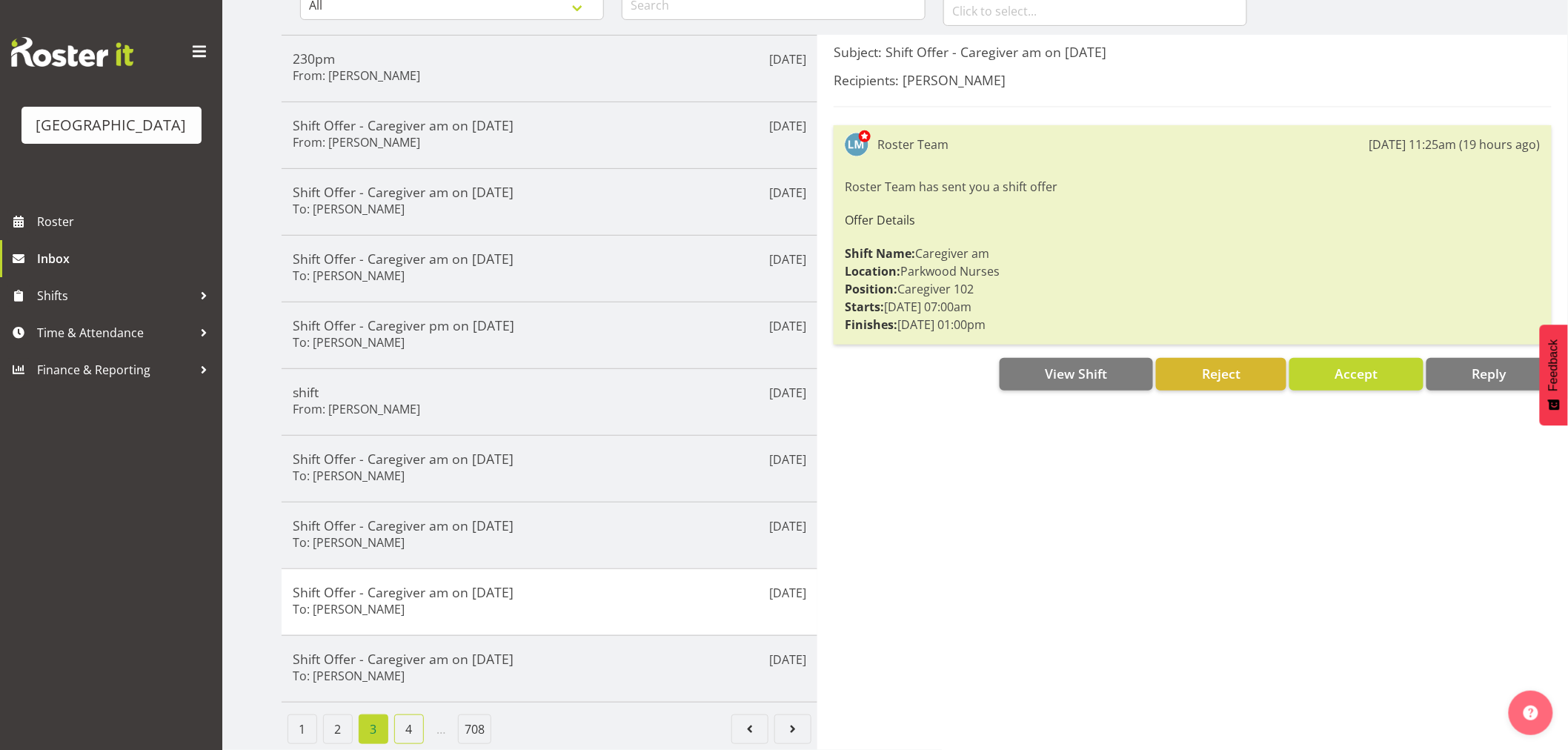
click at [412, 714] on link "4" at bounding box center [409, 729] width 29 height 29
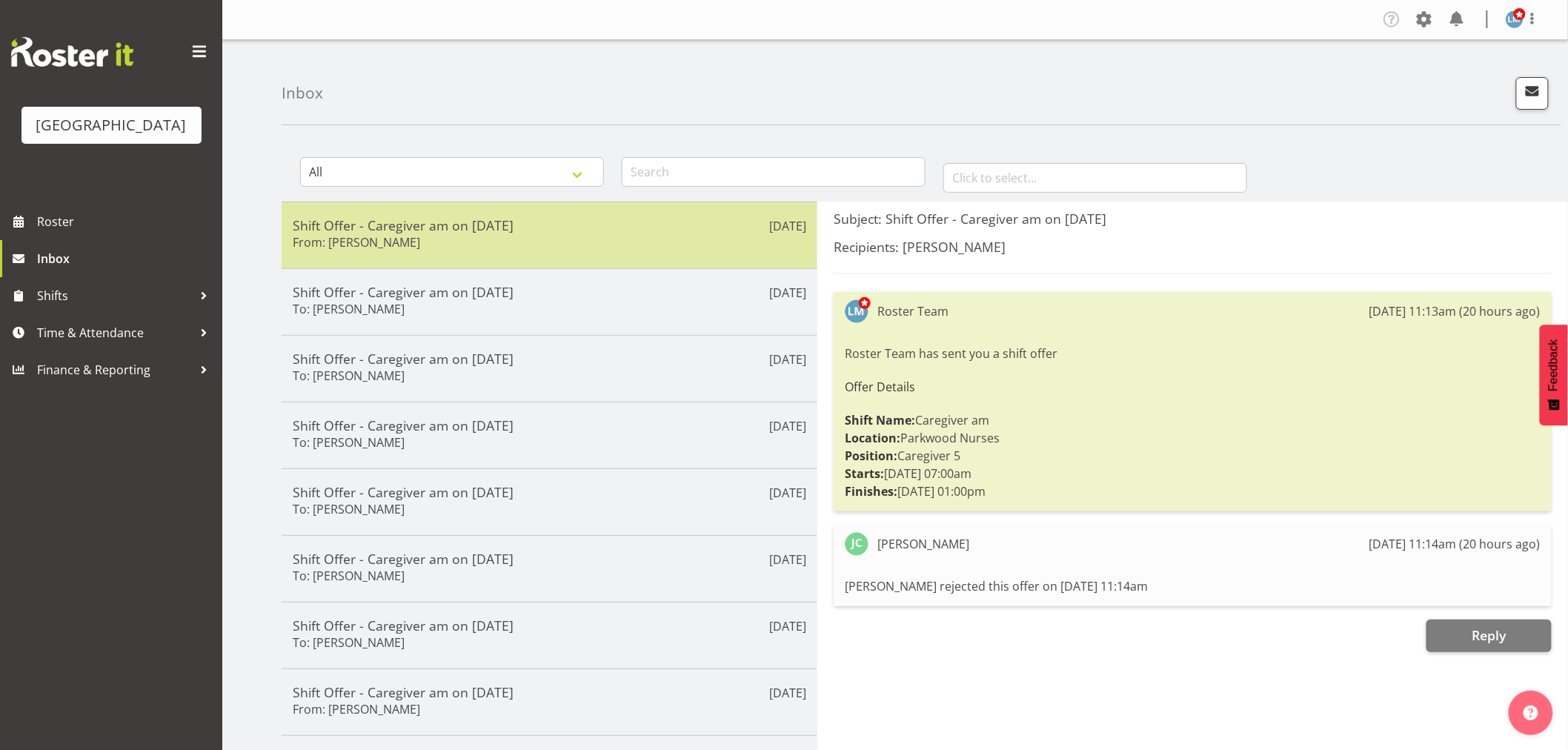
click at [411, 230] on h5 "Shift Offer - Caregiver am on 15/09/25" at bounding box center [550, 225] width 513 height 16
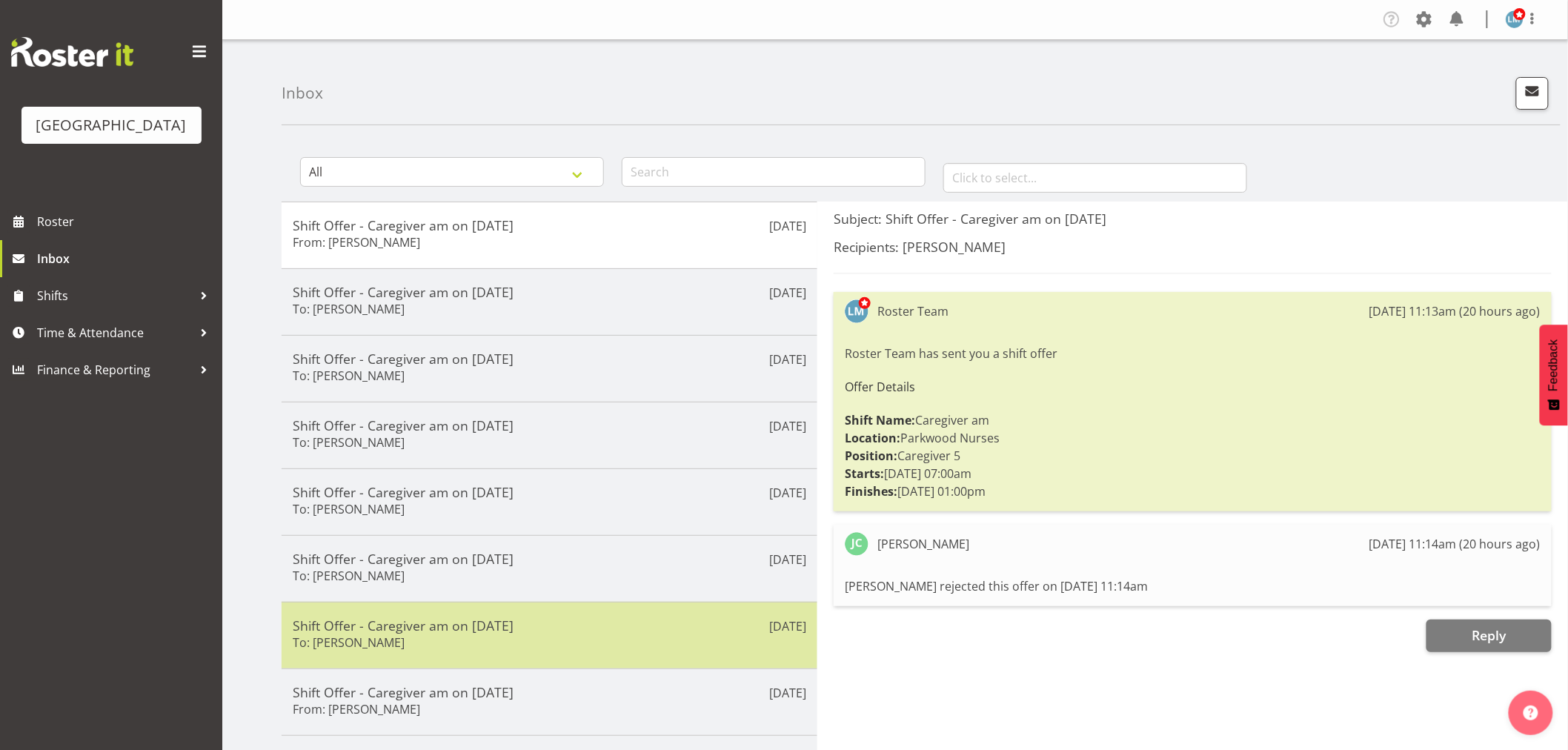
click at [461, 621] on h5 "Shift Offer - Caregiver am on 14/09/25" at bounding box center [550, 625] width 513 height 16
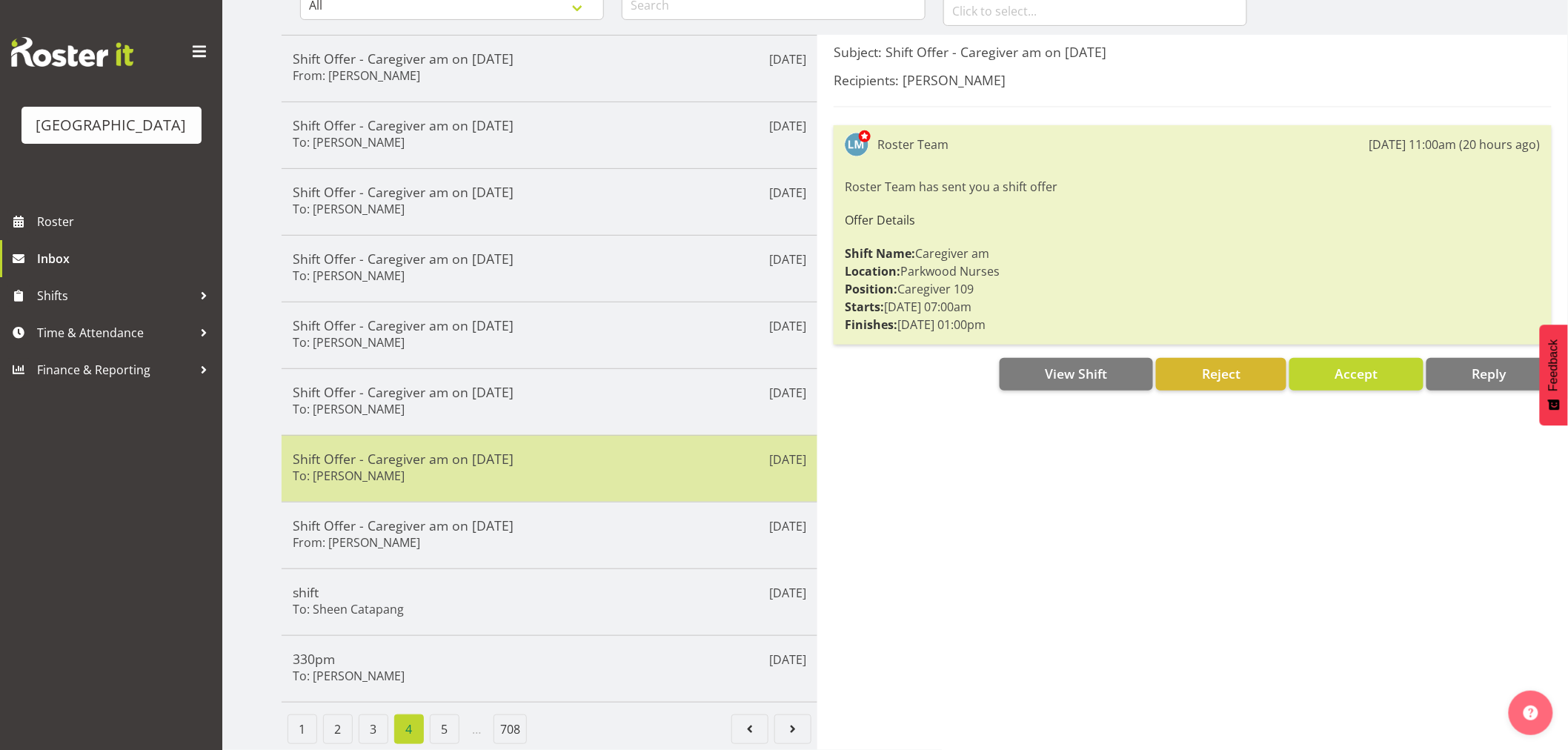
scroll to position [181, 0]
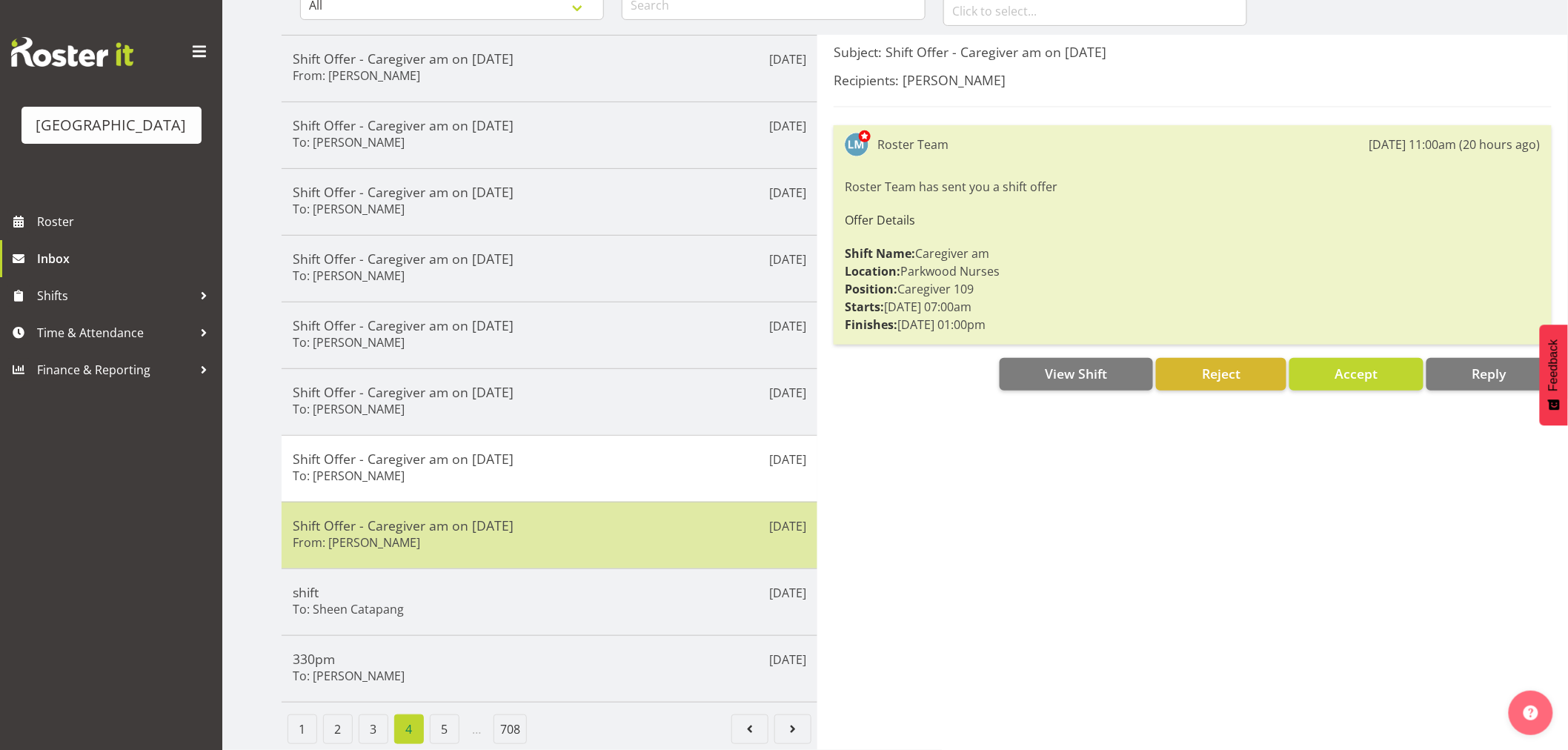
click at [443, 521] on div "Shift Offer - Caregiver am on 12/09/25 From: Linda Shearman" at bounding box center [550, 535] width 513 height 36
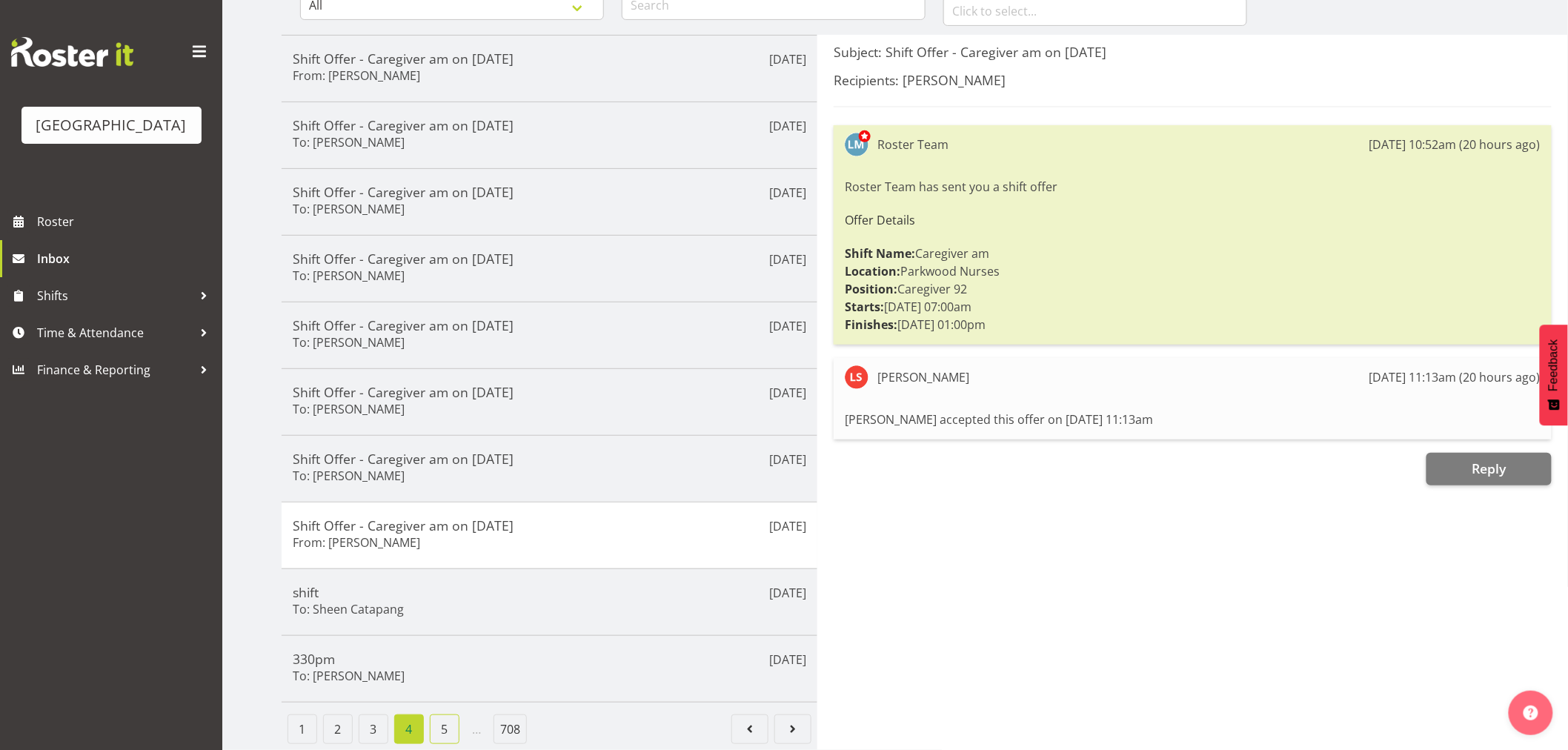
click at [434, 714] on link "5" at bounding box center [445, 729] width 29 height 29
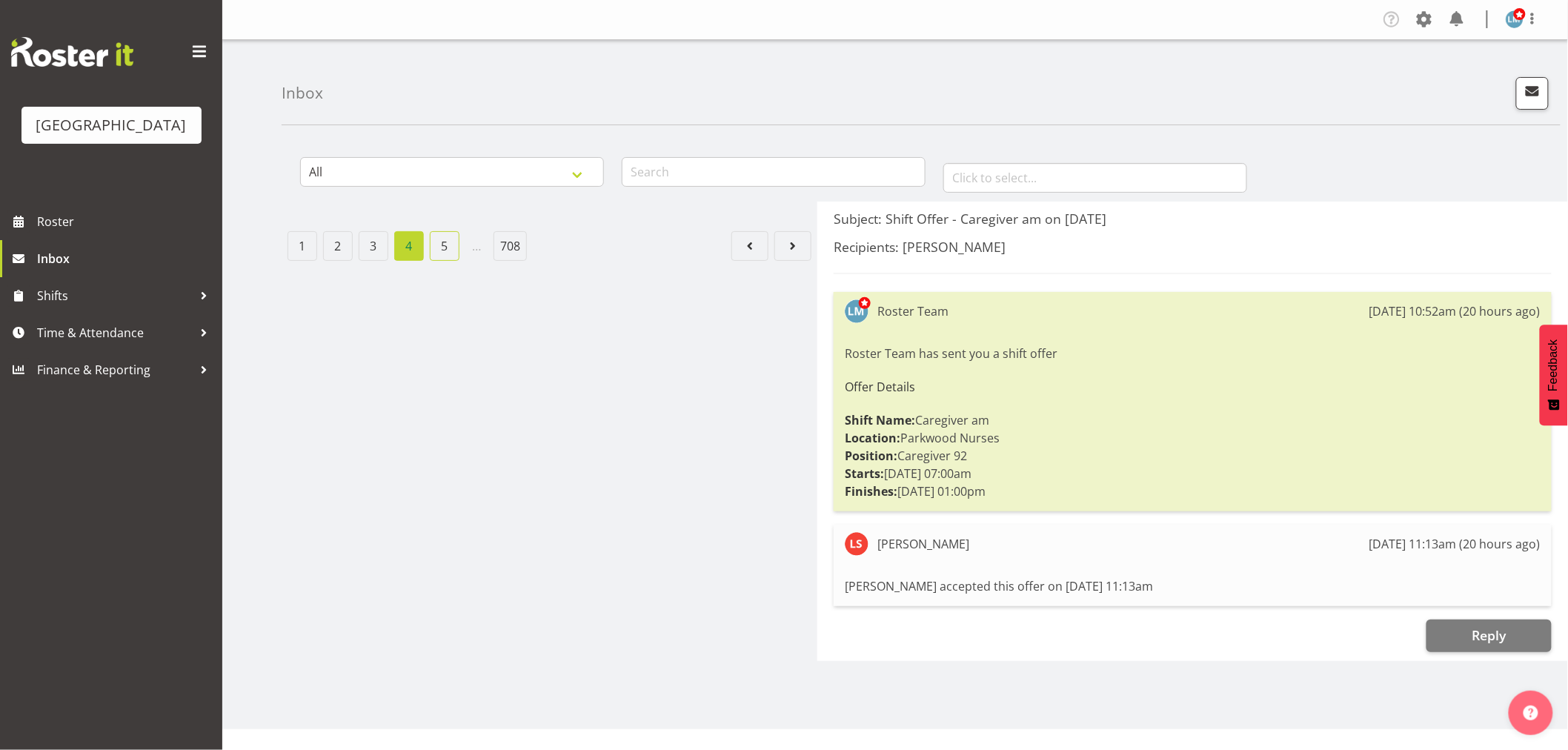
scroll to position [0, 0]
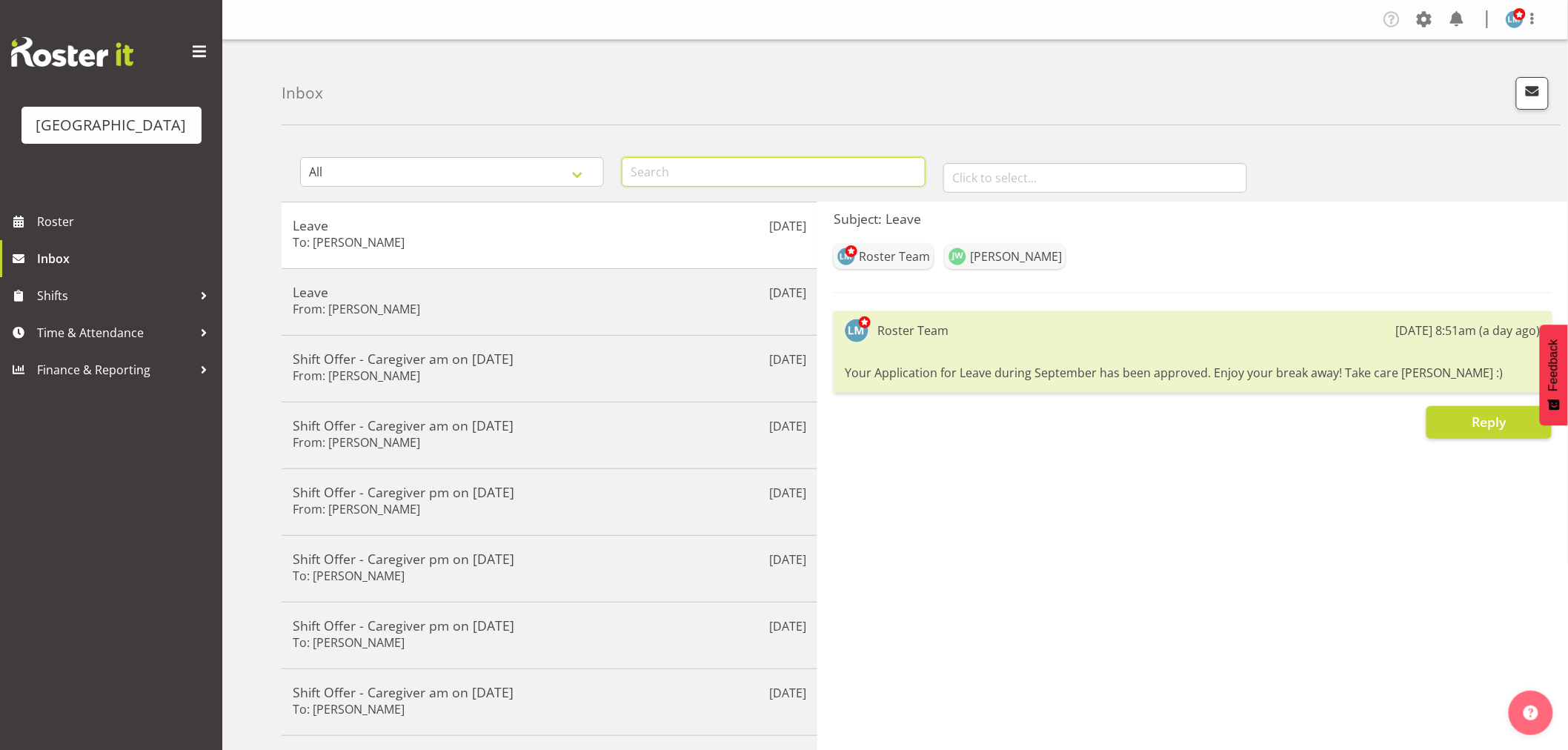
click at [670, 165] on input "text" at bounding box center [773, 172] width 304 height 29
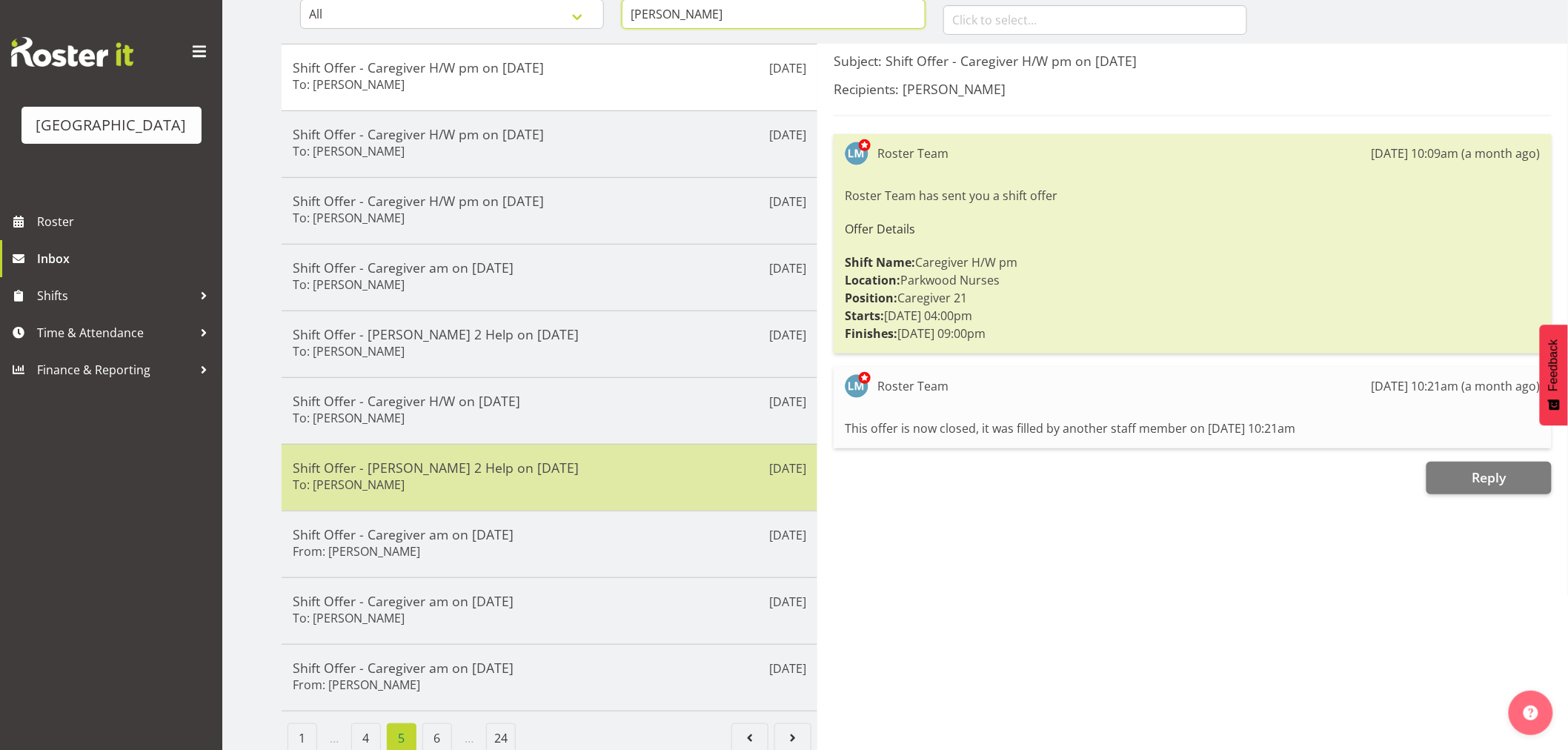
scroll to position [165, 0]
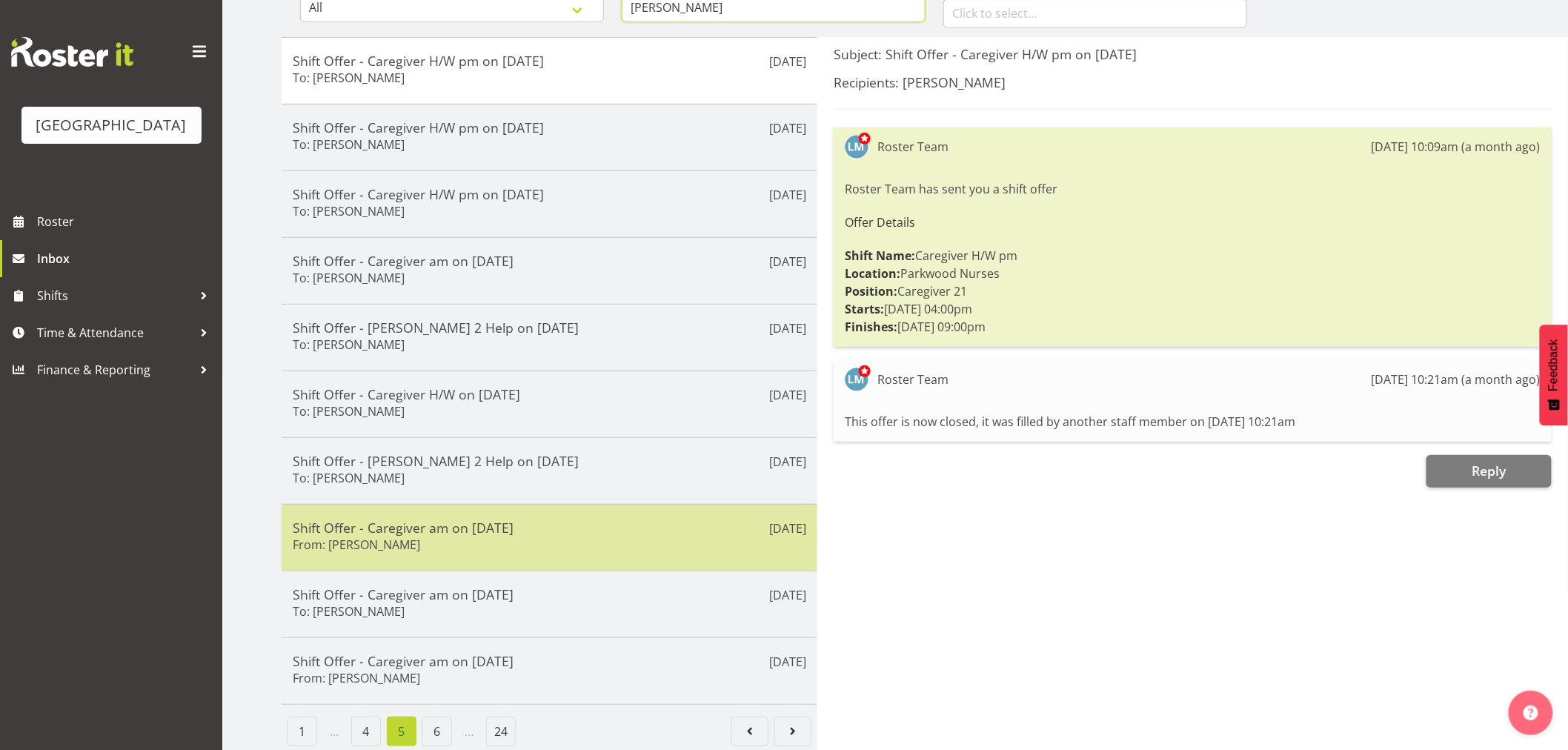
type input "Bailey"
click at [404, 549] on div "Shift Offer - Caregiver am on 24/08/25 From: Bailey Potter" at bounding box center [550, 537] width 513 height 36
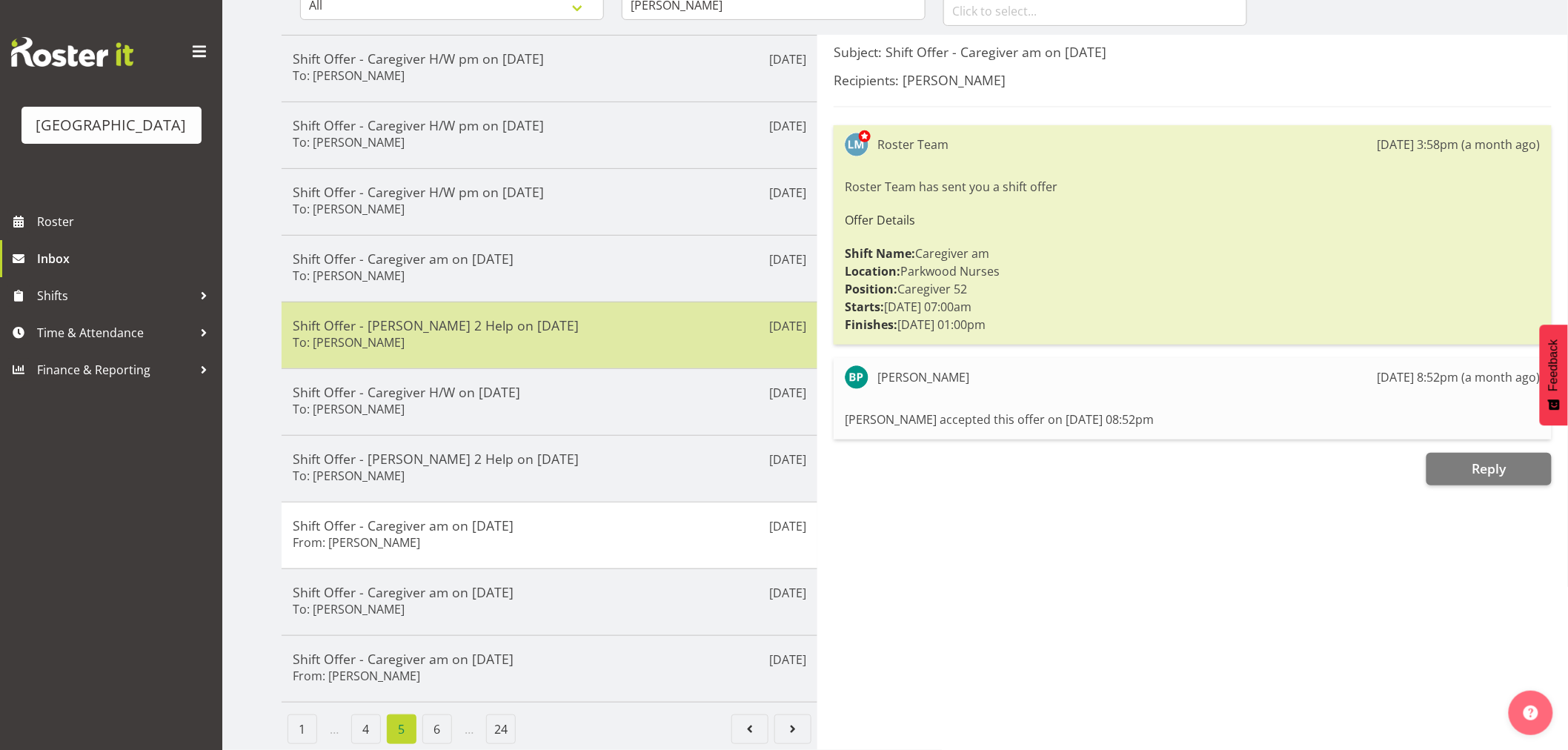
scroll to position [181, 0]
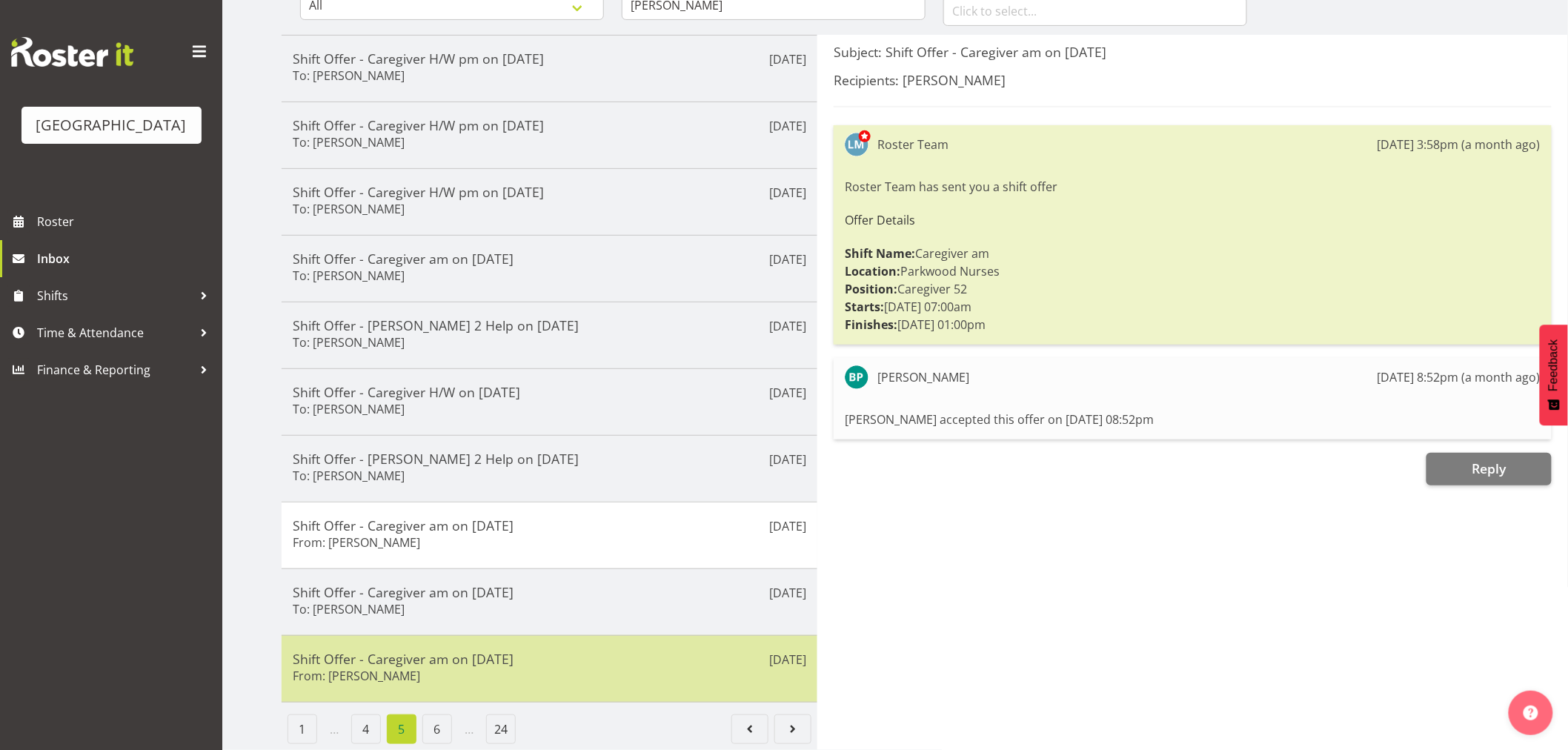
click at [386, 651] on h5 "Shift Offer - Caregiver am on 16/08/25" at bounding box center [550, 659] width 513 height 16
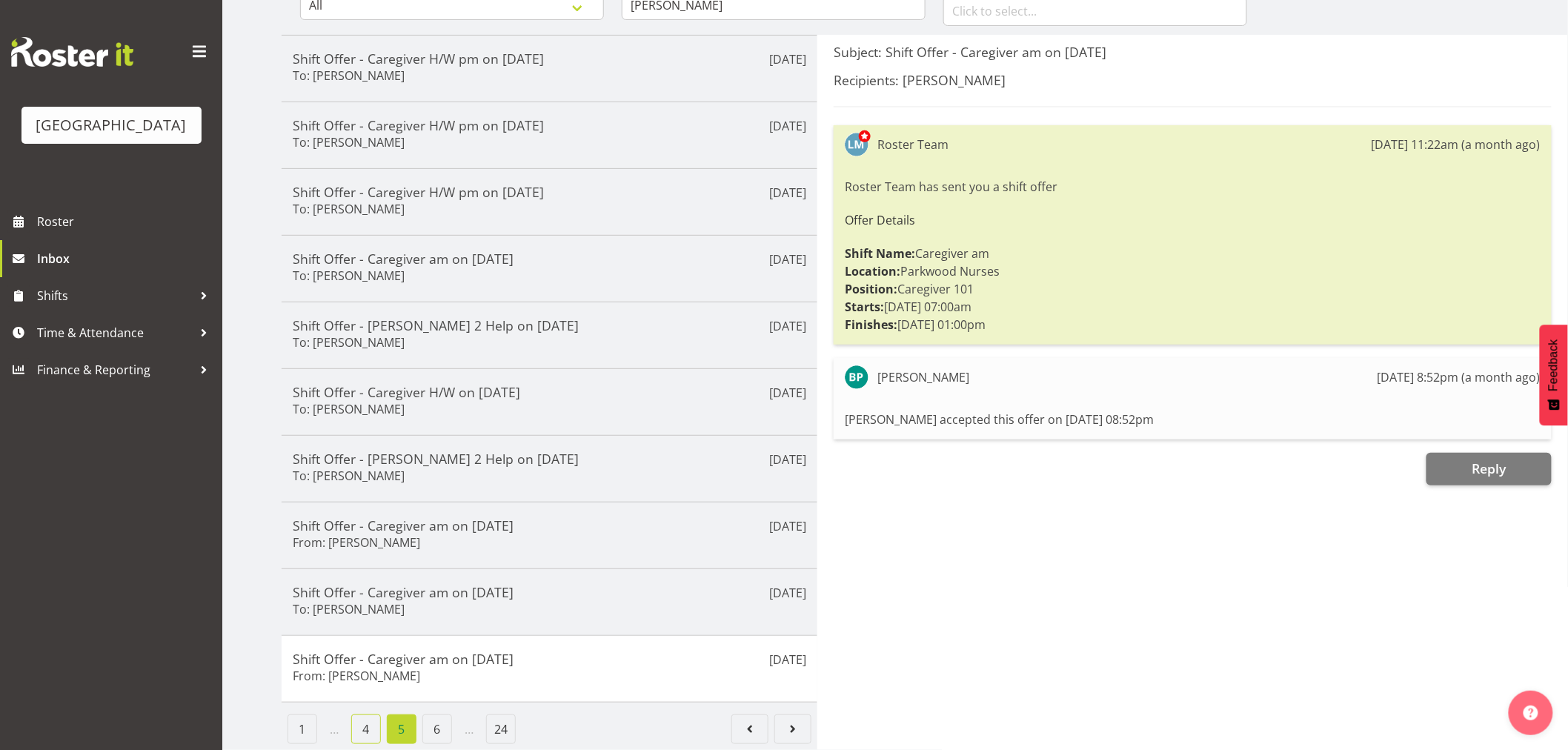
click at [366, 714] on link "4" at bounding box center [366, 729] width 29 height 29
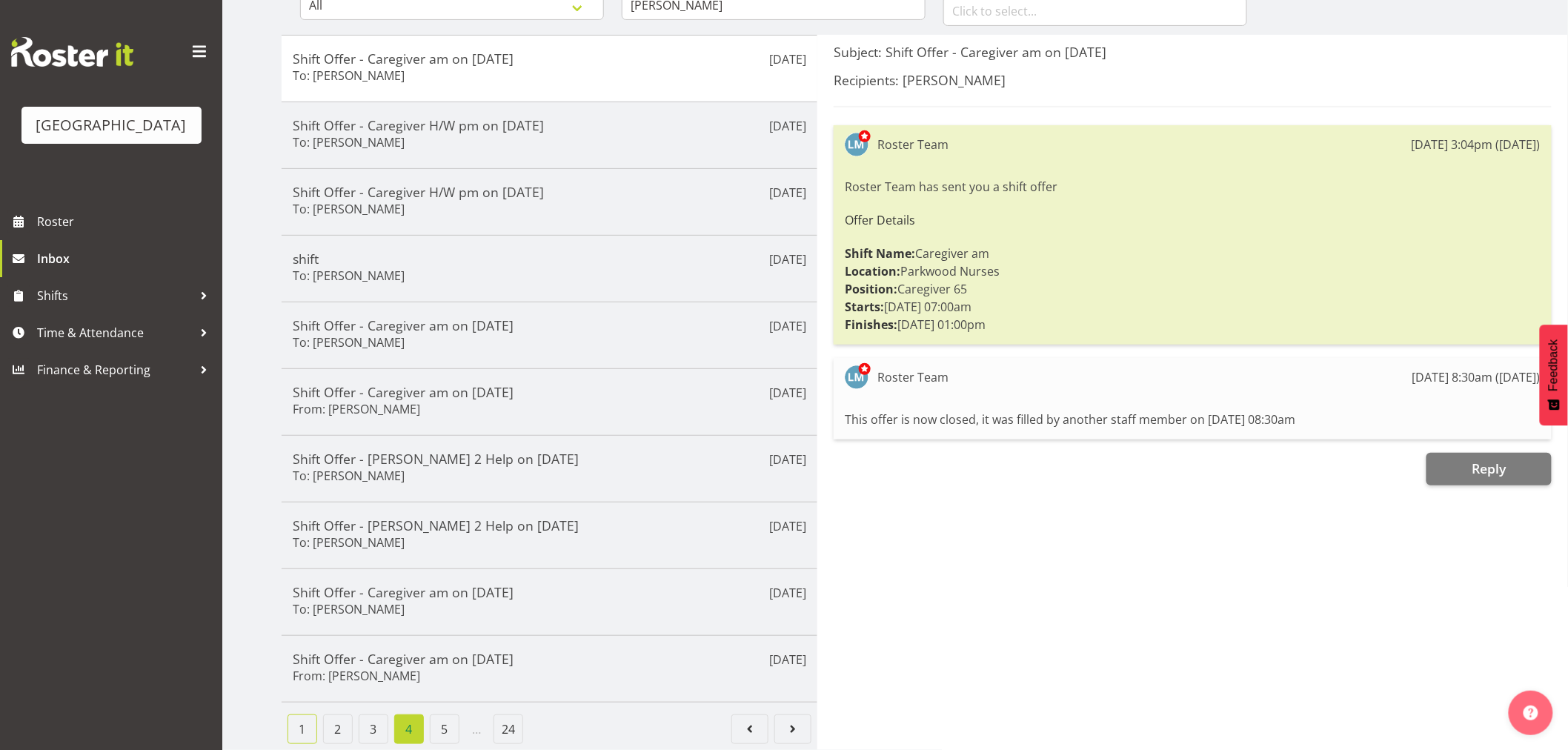
click at [314, 718] on link "1" at bounding box center [302, 729] width 29 height 29
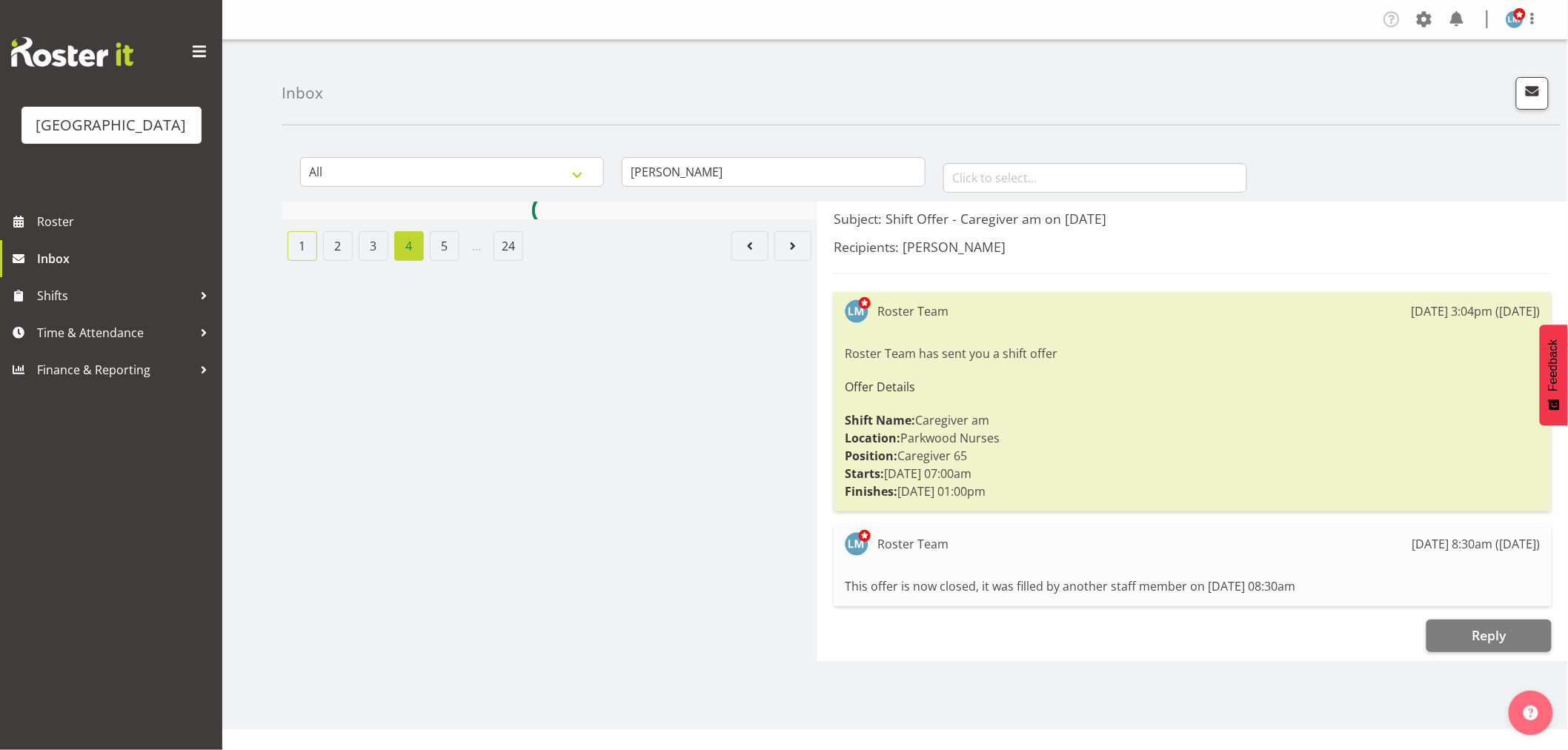
scroll to position [0, 0]
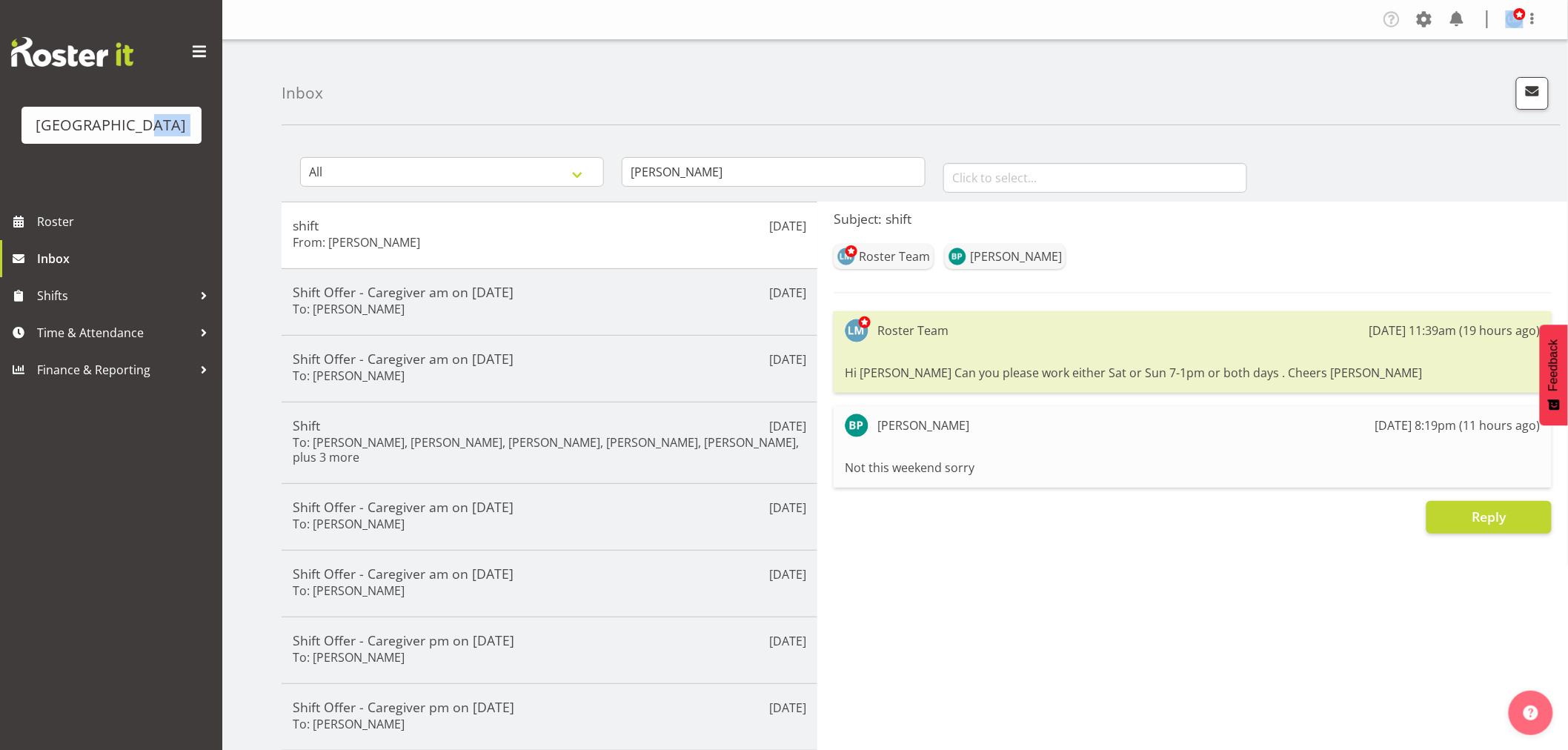
click at [230, 74] on div "Inbox All General Shift Offers Shift Swap Offers Leave Requests Bailey January …" at bounding box center [895, 486] width 1346 height 891
click at [58, 233] on span "Roster" at bounding box center [126, 221] width 178 height 22
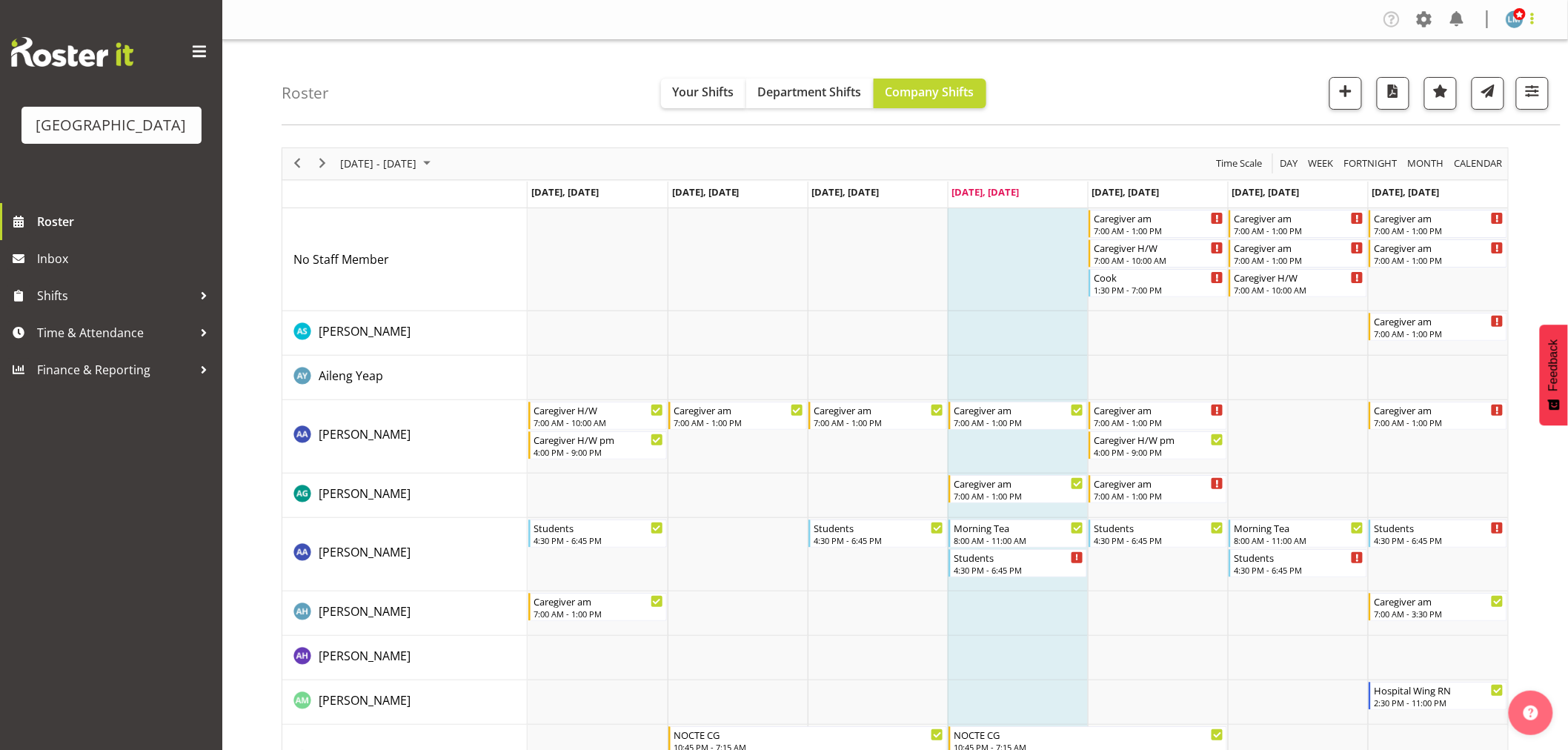
click at [1537, 16] on span at bounding box center [1532, 18] width 18 height 18
click at [1516, 84] on link "Log Out" at bounding box center [1471, 77] width 142 height 27
